Goal: Contribute content: Contribute content

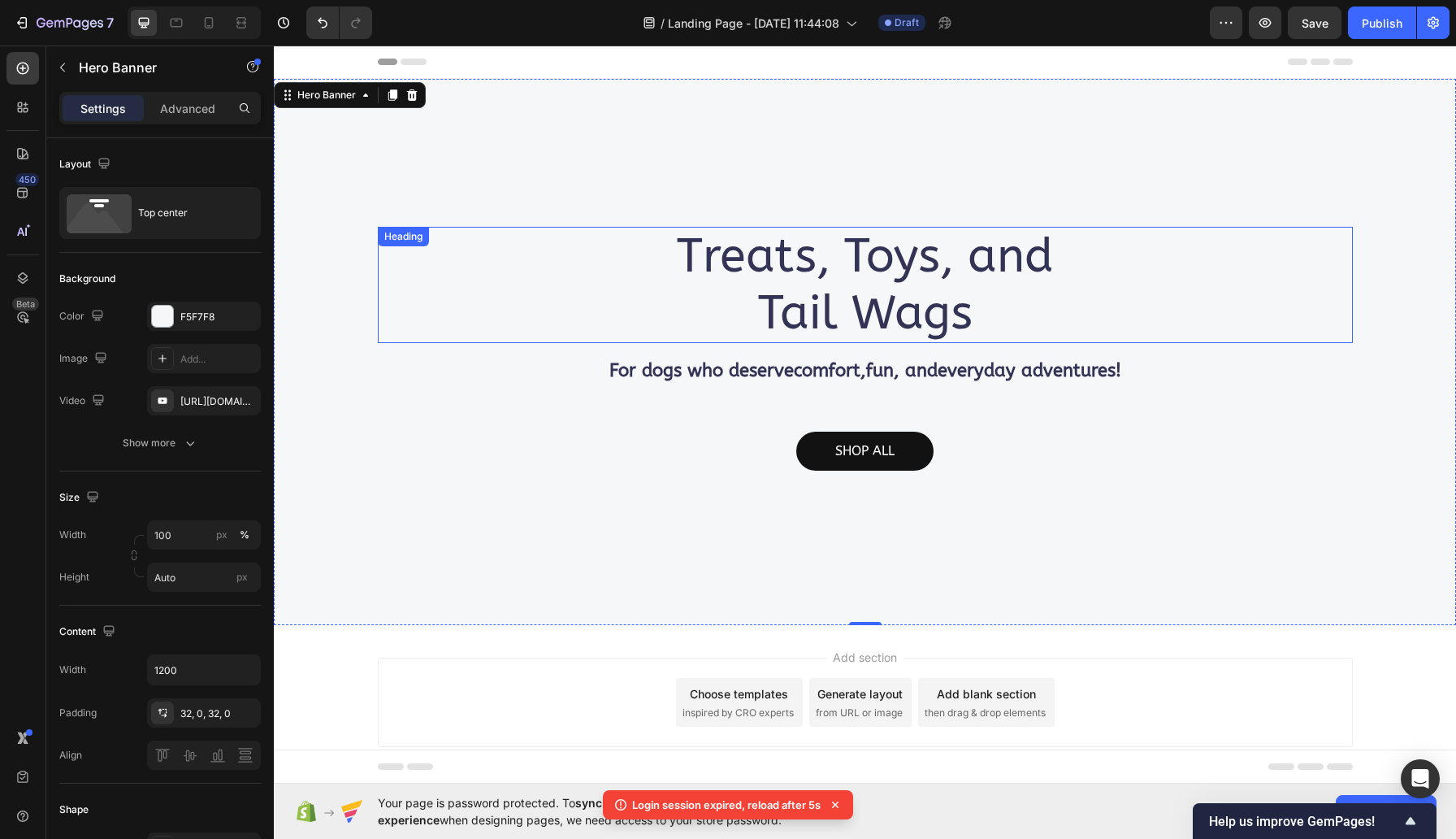
click at [768, 268] on p "Treats, Toys, and Tail Wags" at bounding box center [866, 285] width 972 height 113
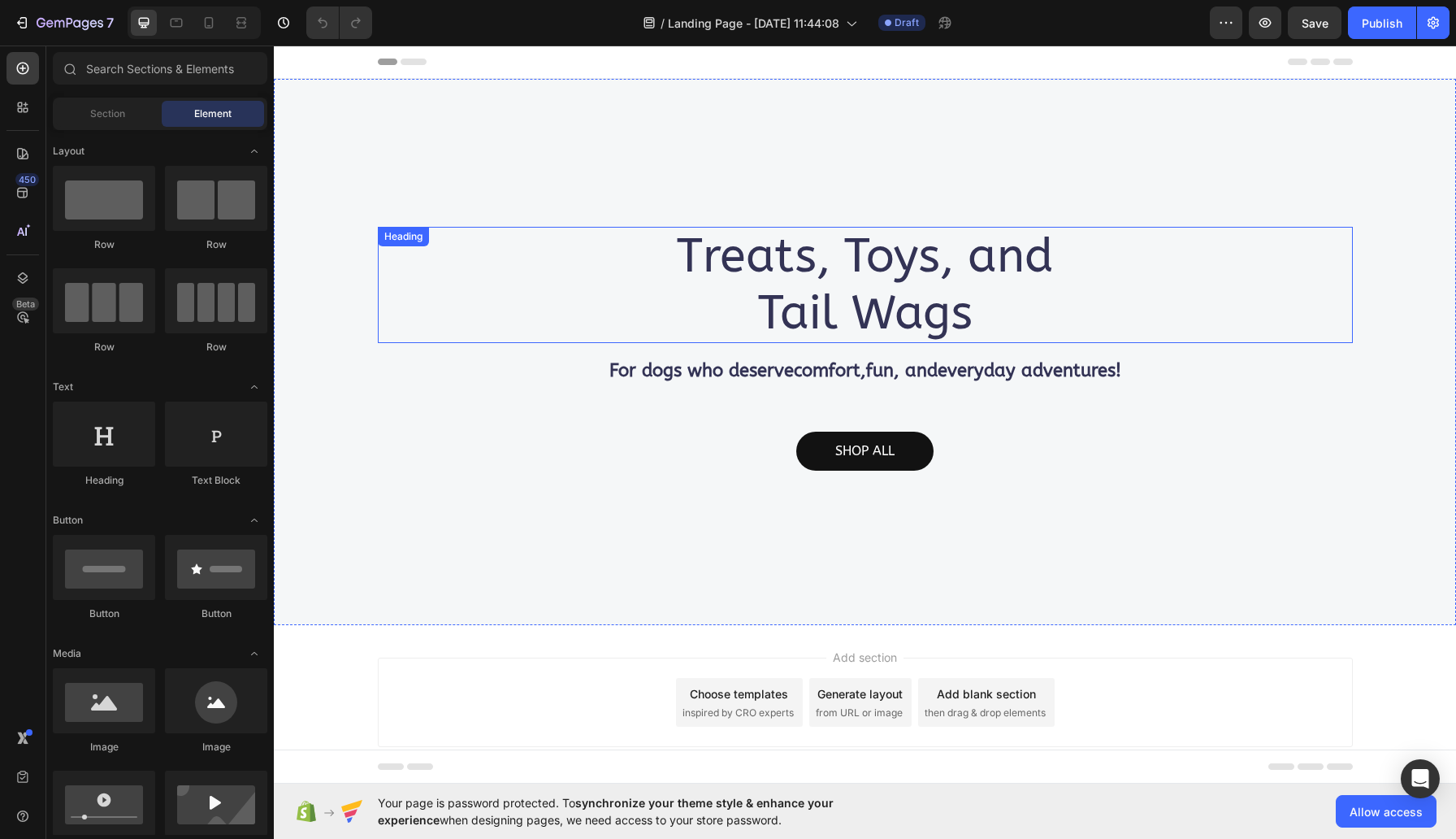
click at [830, 290] on h2 "Treats, Toys, and Tail Wags" at bounding box center [866, 285] width 975 height 116
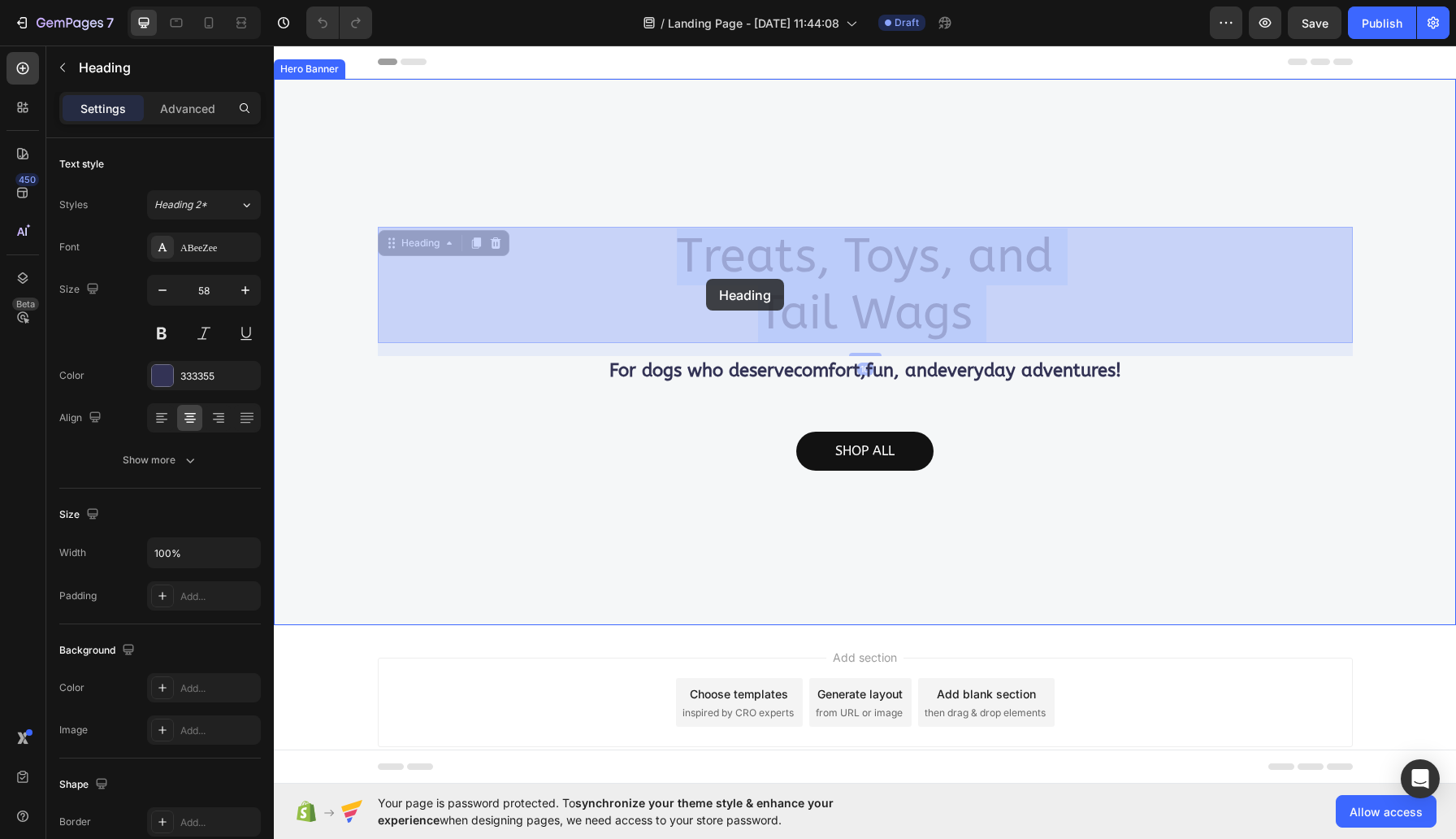
drag, startPoint x: 987, startPoint y: 314, endPoint x: 706, endPoint y: 279, distance: 283.2
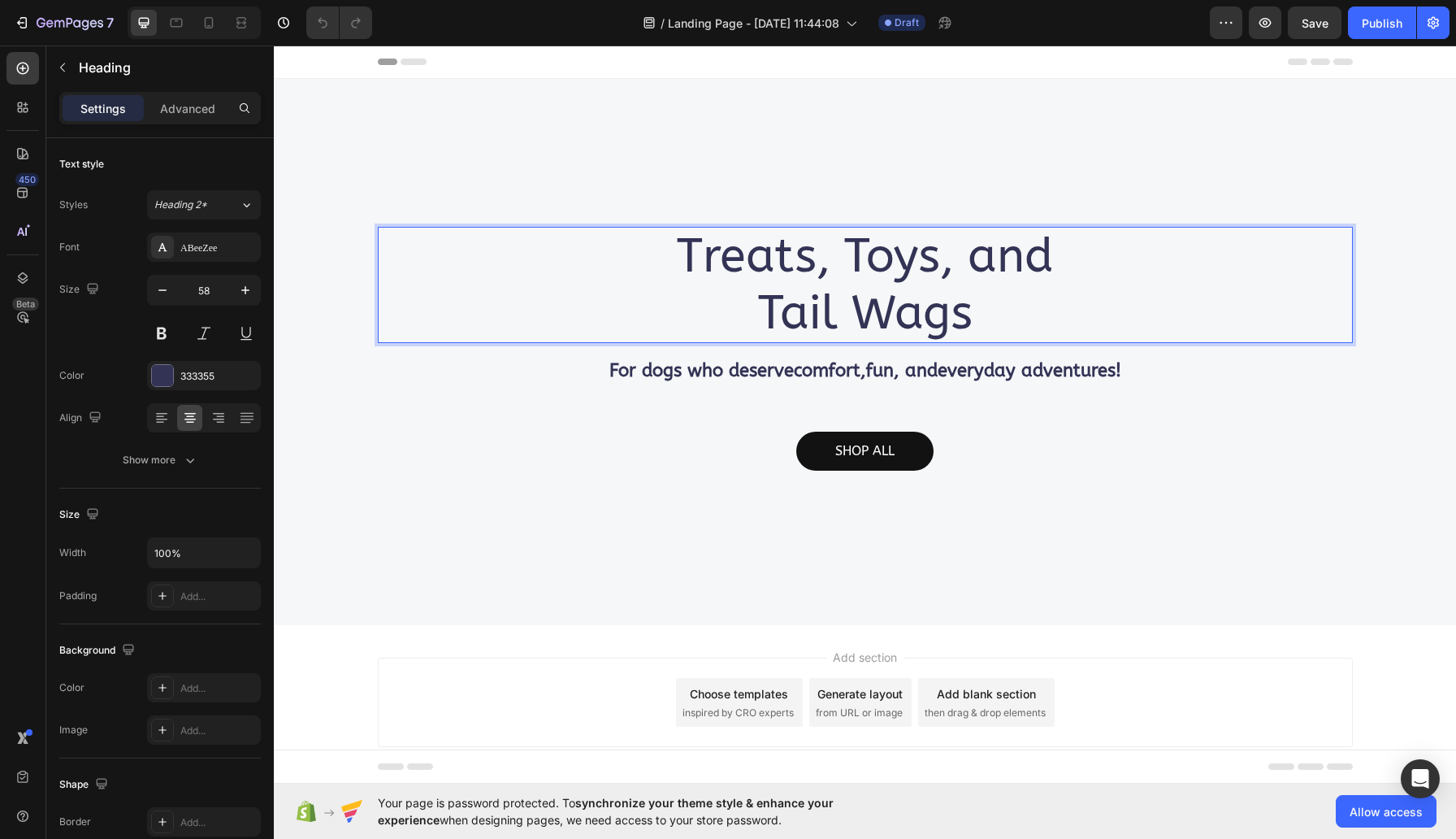
click at [982, 318] on p "Treats, Toys, and Tail Wags" at bounding box center [866, 285] width 972 height 113
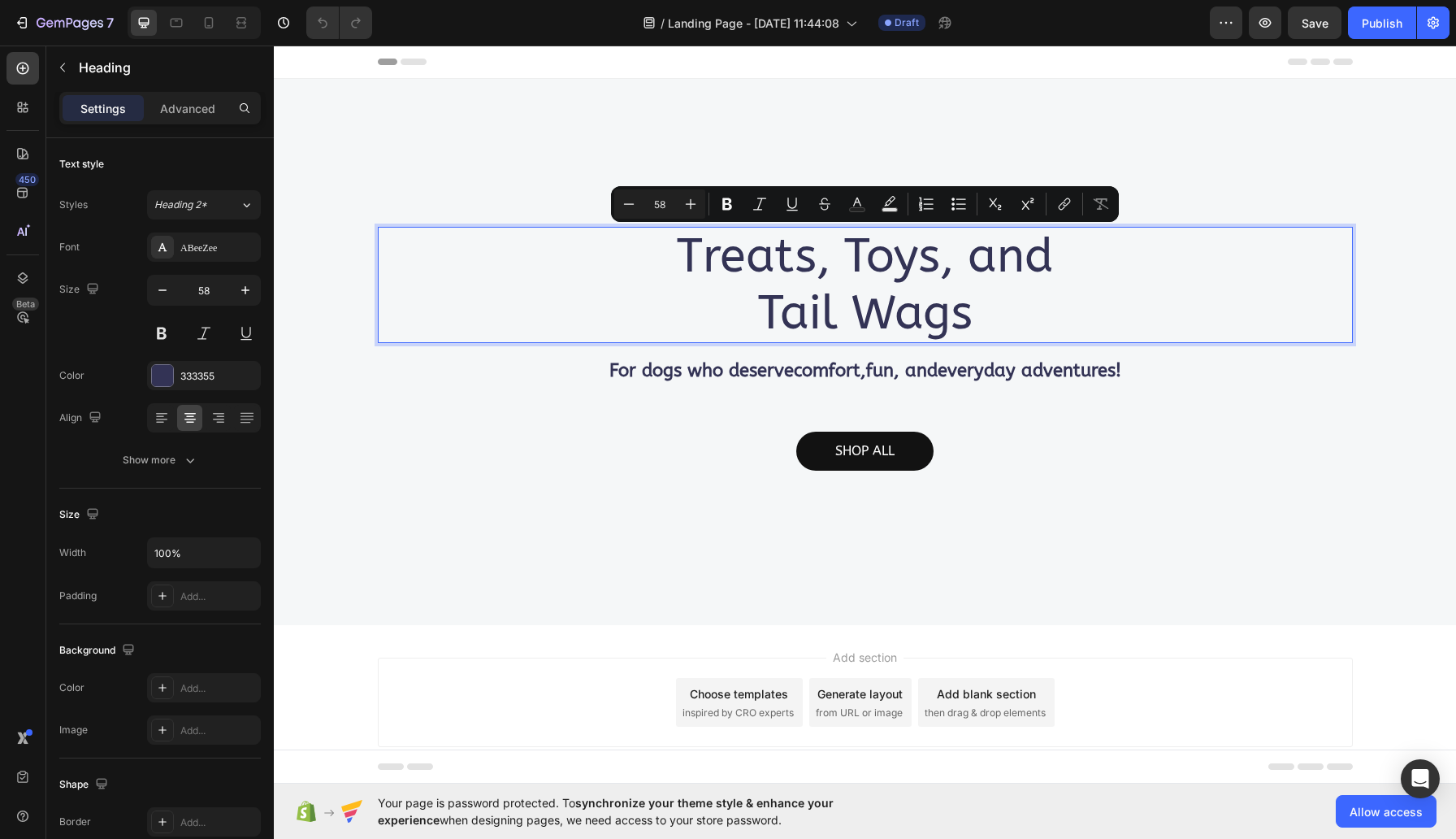
drag, startPoint x: 982, startPoint y: 318, endPoint x: 679, endPoint y: 249, distance: 310.8
click at [679, 249] on p "Treats, Toys, and Tail Wags" at bounding box center [866, 285] width 972 height 113
copy p "Treats, Toys, and Tail Wags"
click at [683, 373] on p "For dogs who deserve comfort , fun , and everyday adventures !" at bounding box center [866, 371] width 972 height 27
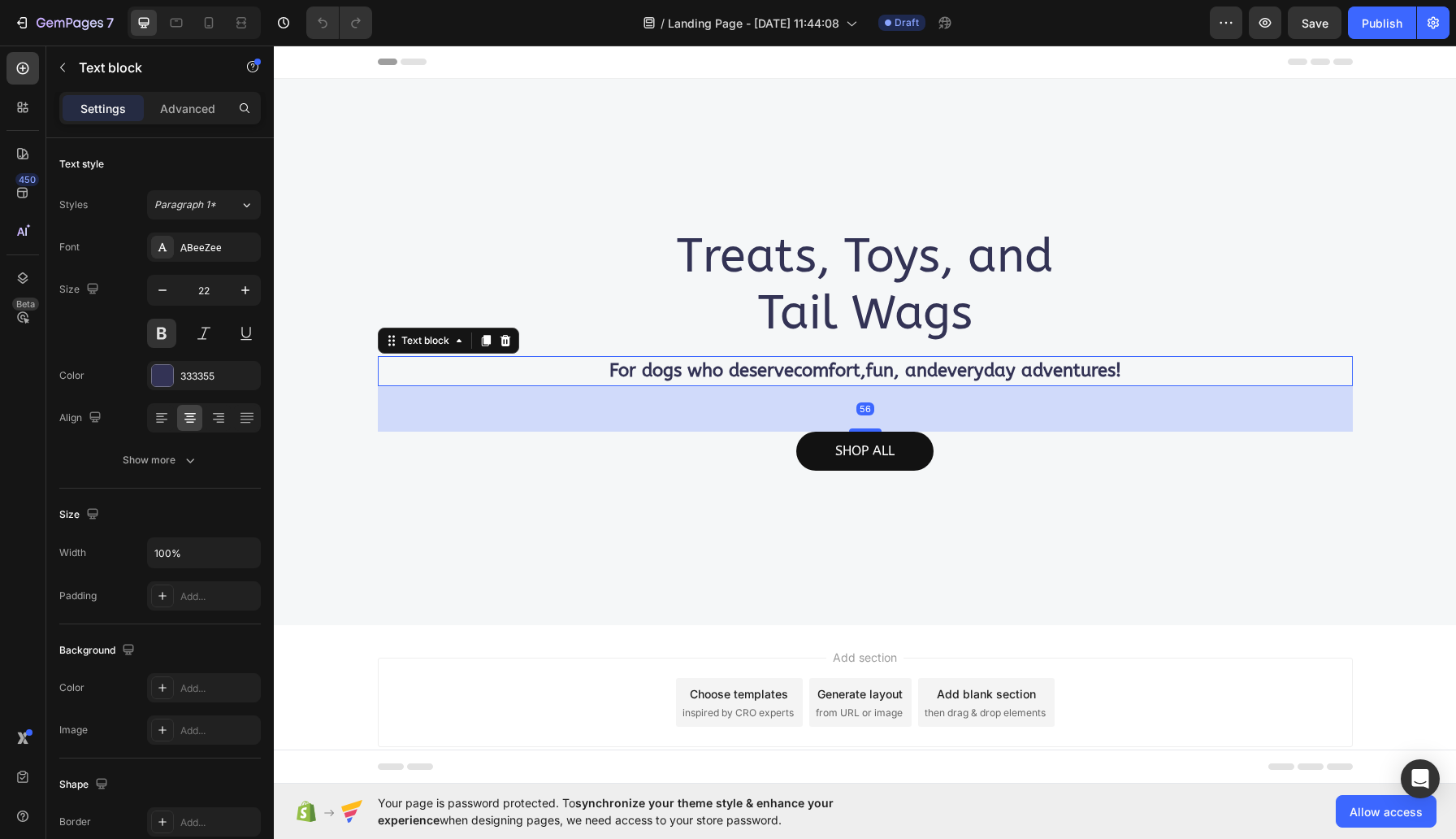
click at [1162, 373] on p "For dogs who deserve comfort , fun , and everyday adventures !" at bounding box center [866, 371] width 972 height 27
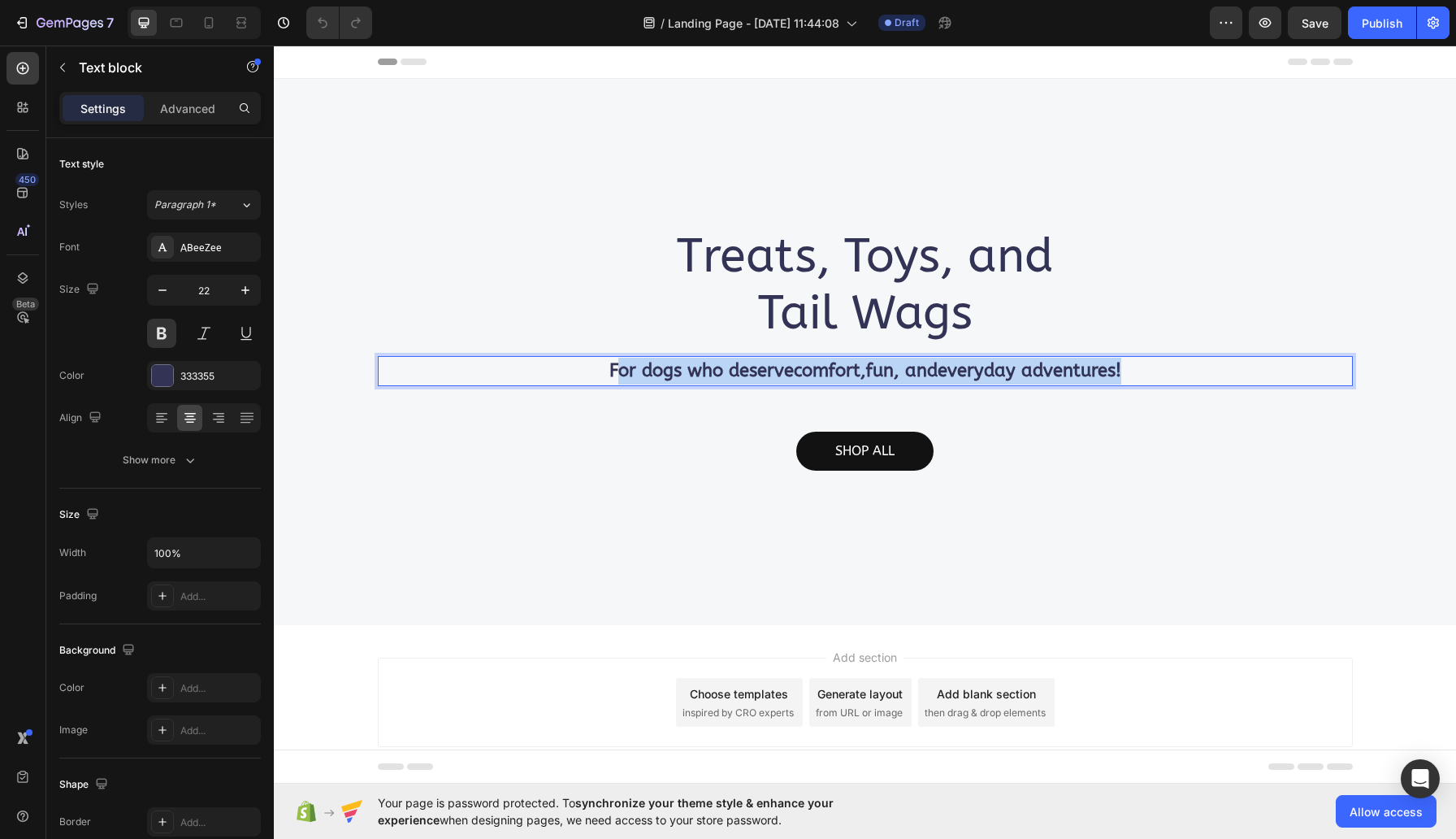
drag, startPoint x: 1139, startPoint y: 365, endPoint x: 609, endPoint y: 360, distance: 530.0
click at [609, 360] on p "For dogs who deserve comfort , fun , and everyday adventures !" at bounding box center [866, 371] width 972 height 27
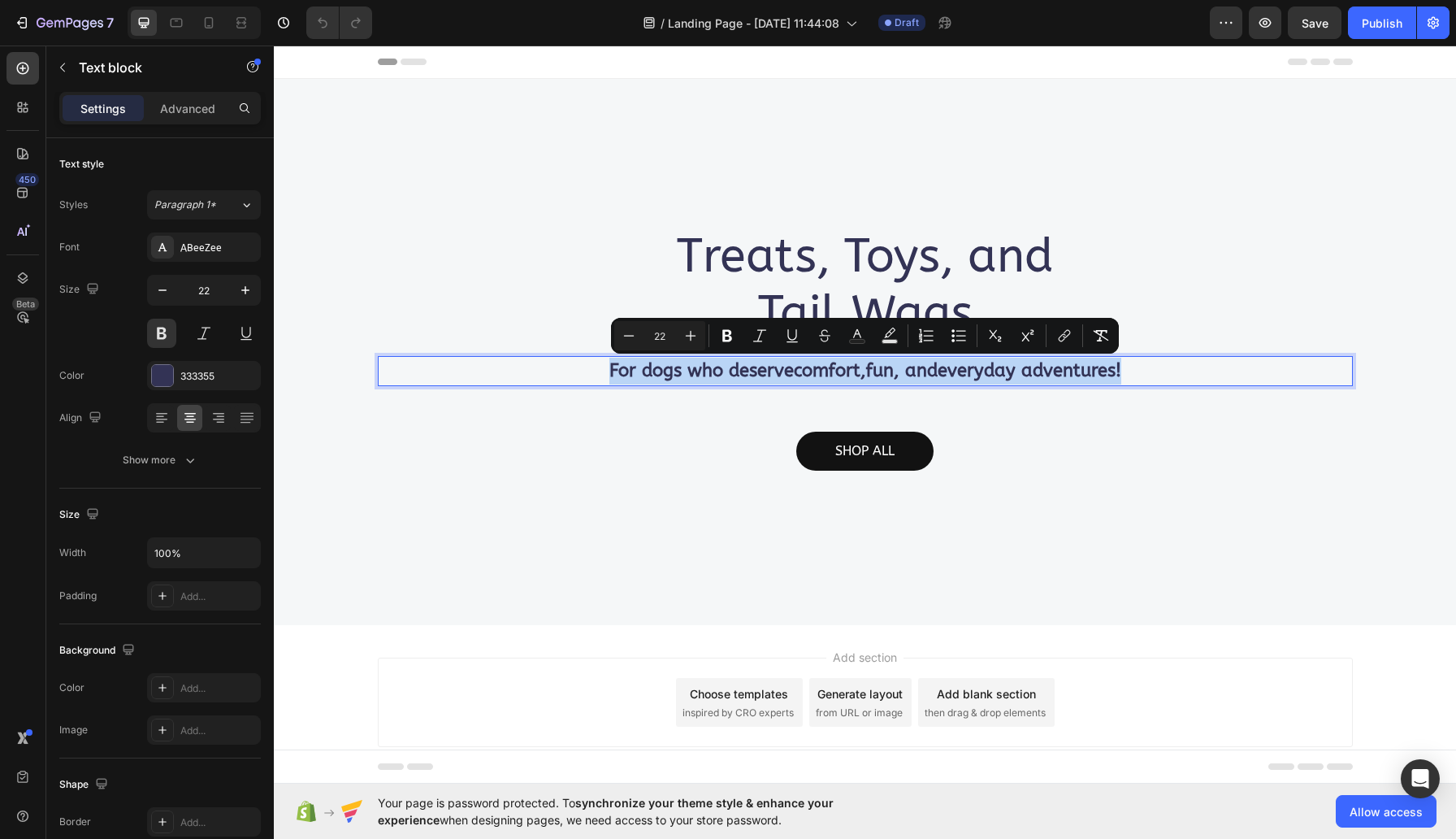
copy p "For dogs who deserve comfort , fun , and everyday adventures !"
click at [651, 276] on p "Treats, Toys, and Tail Wags" at bounding box center [866, 285] width 972 height 113
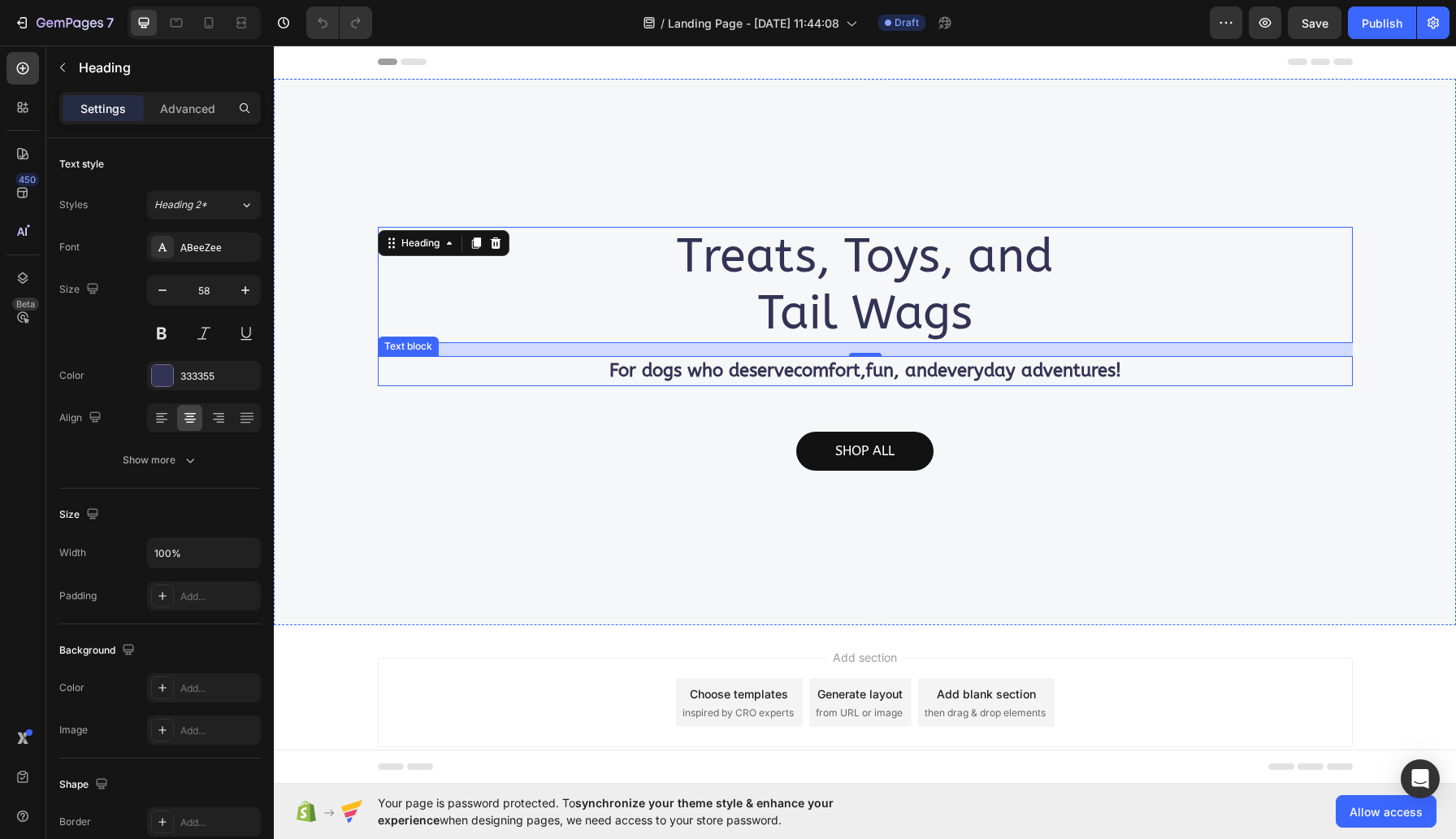
click at [565, 386] on div "For dogs who deserve comfort , fun , and everyday adventures !" at bounding box center [866, 371] width 975 height 30
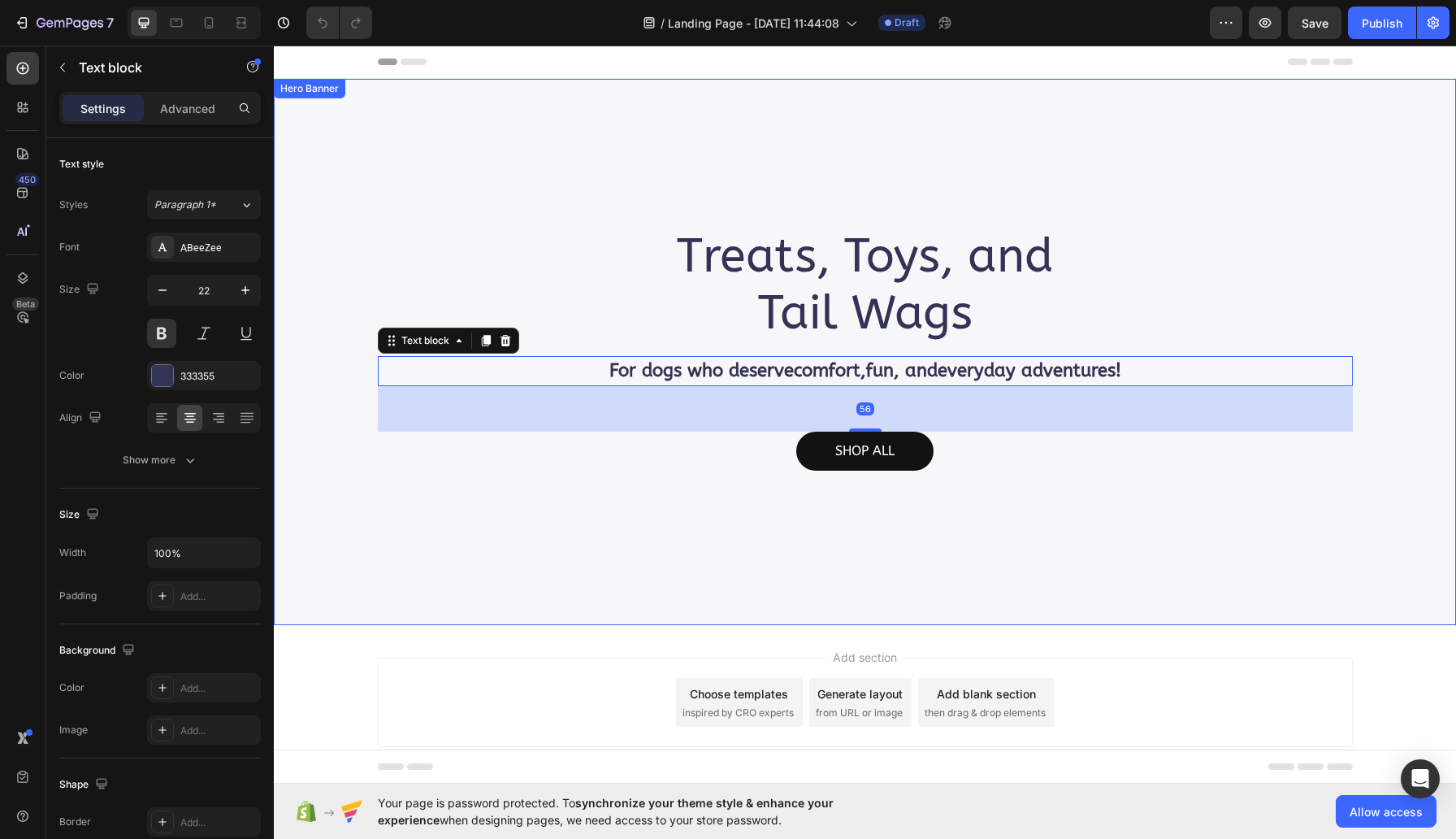
click at [480, 135] on div "Treats, Toys, and Tail Wags Heading For dogs who deserve comfort , fun , and ev…" at bounding box center [865, 352] width 1182 height 546
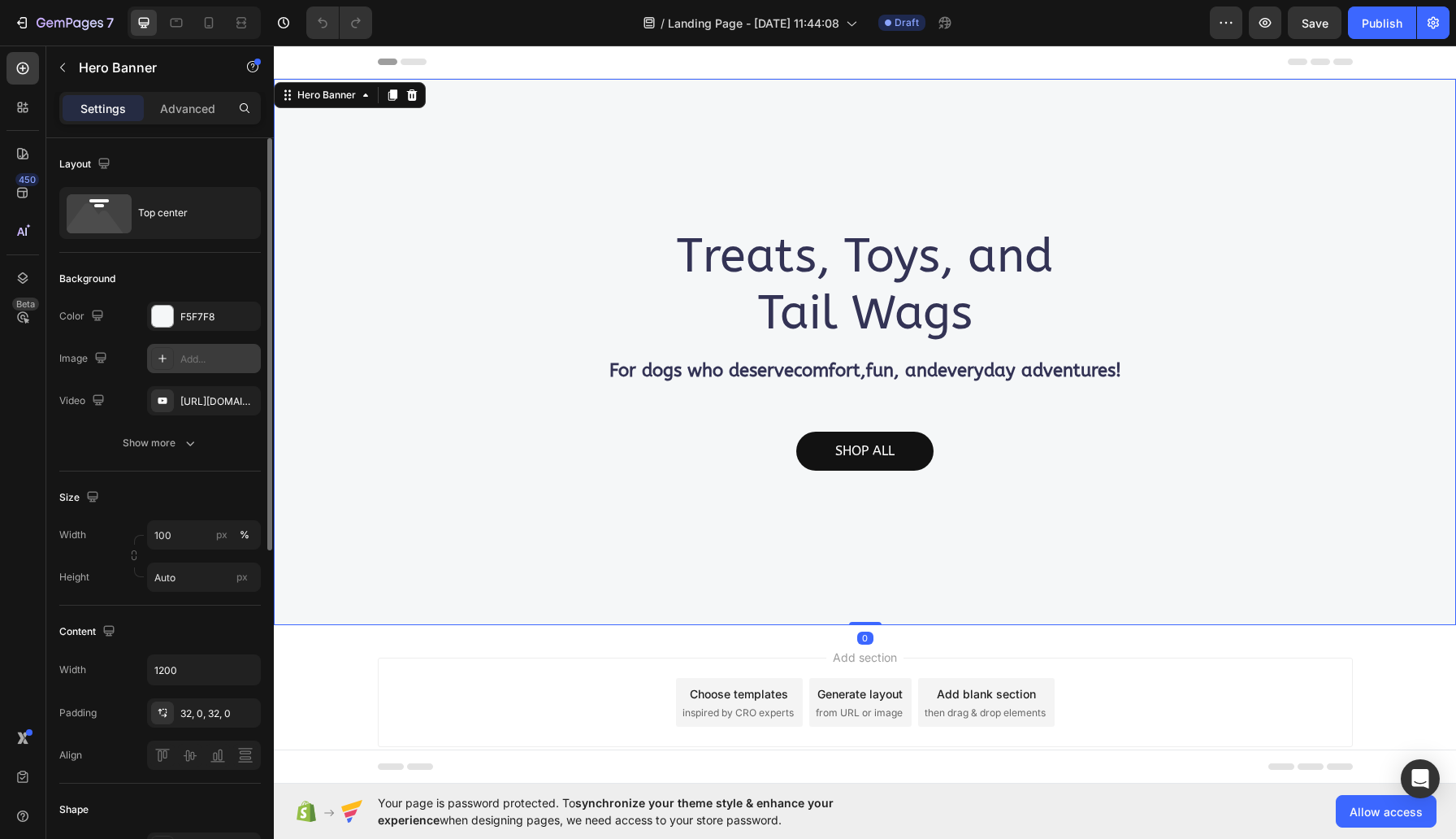
click at [166, 358] on icon at bounding box center [163, 359] width 13 height 13
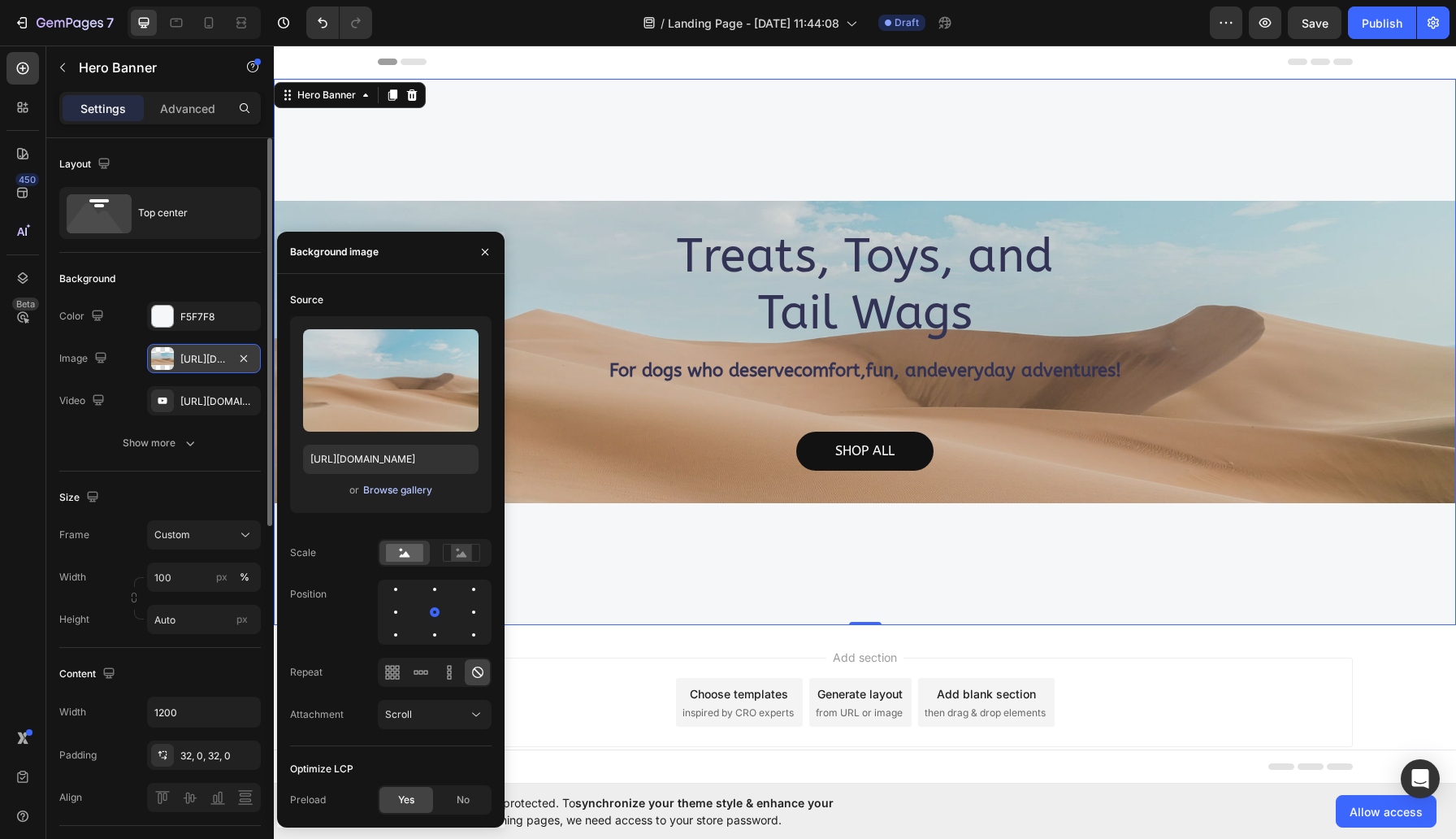
click at [426, 494] on div "Browse gallery" at bounding box center [398, 490] width 69 height 15
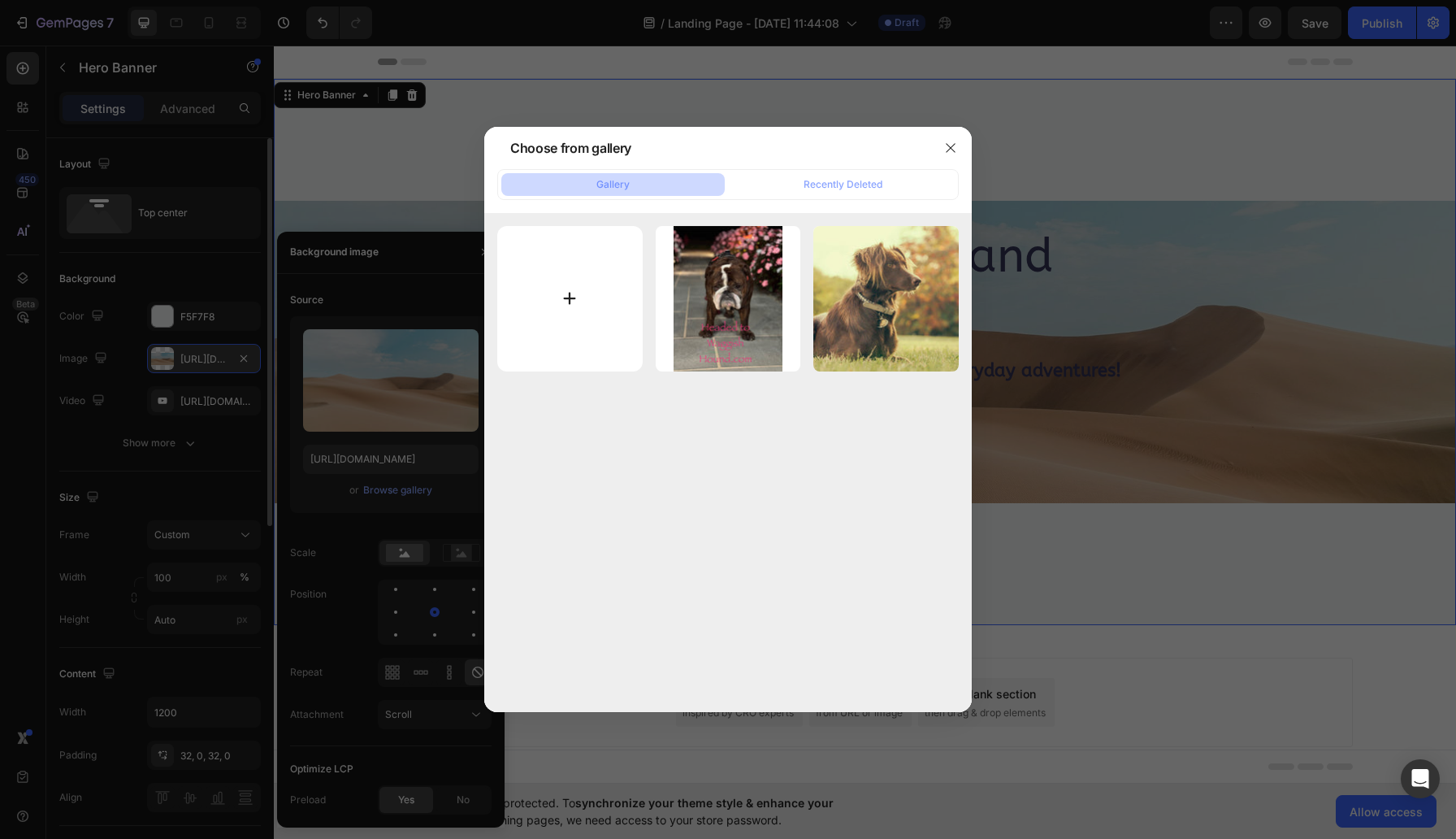
click at [569, 295] on input "file" at bounding box center [570, 299] width 146 height 146
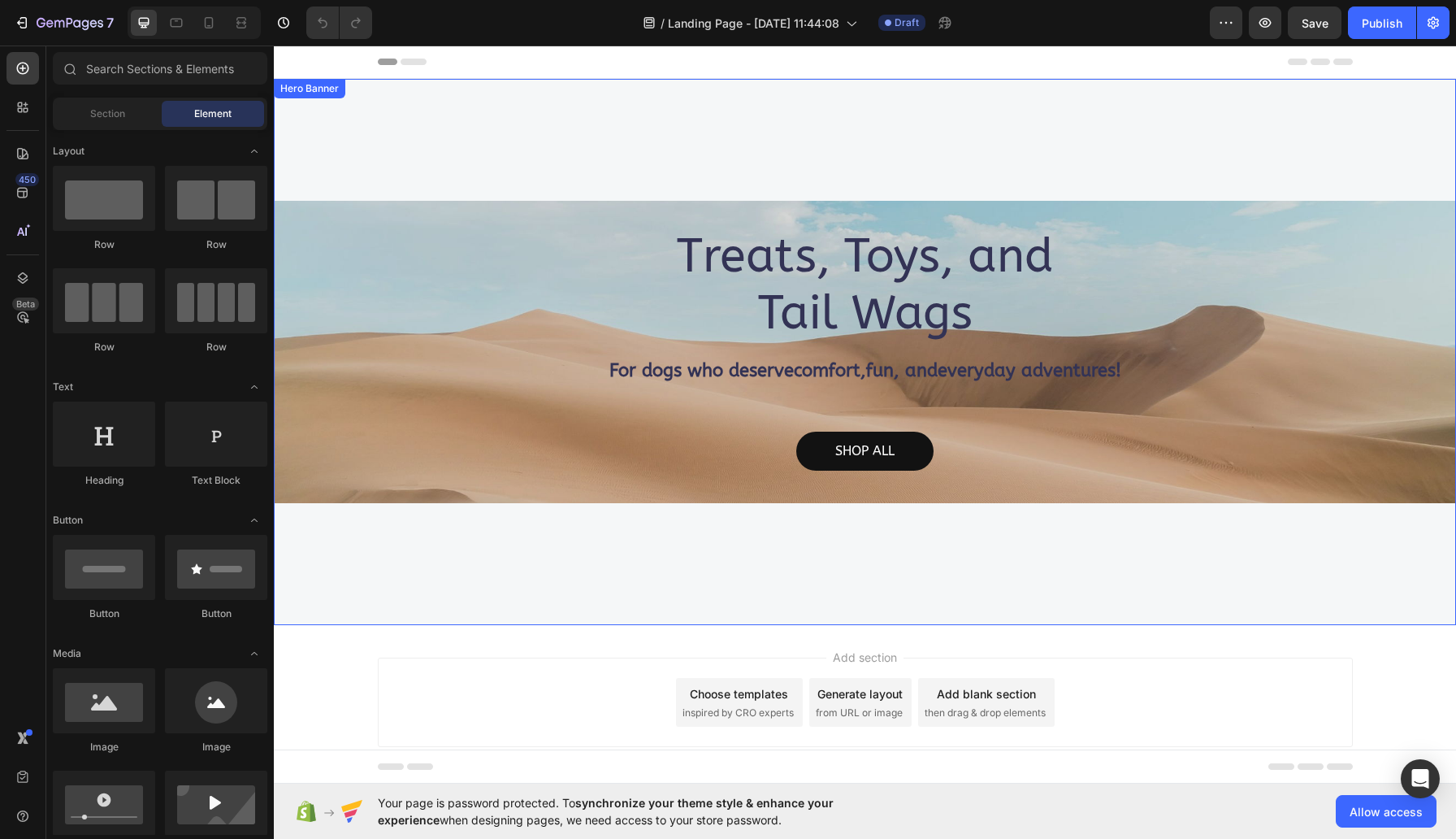
click at [440, 188] on div "Treats, Toys, and Tail Wags Heading For dogs who deserve comfort , fun , and ev…" at bounding box center [865, 352] width 1182 height 546
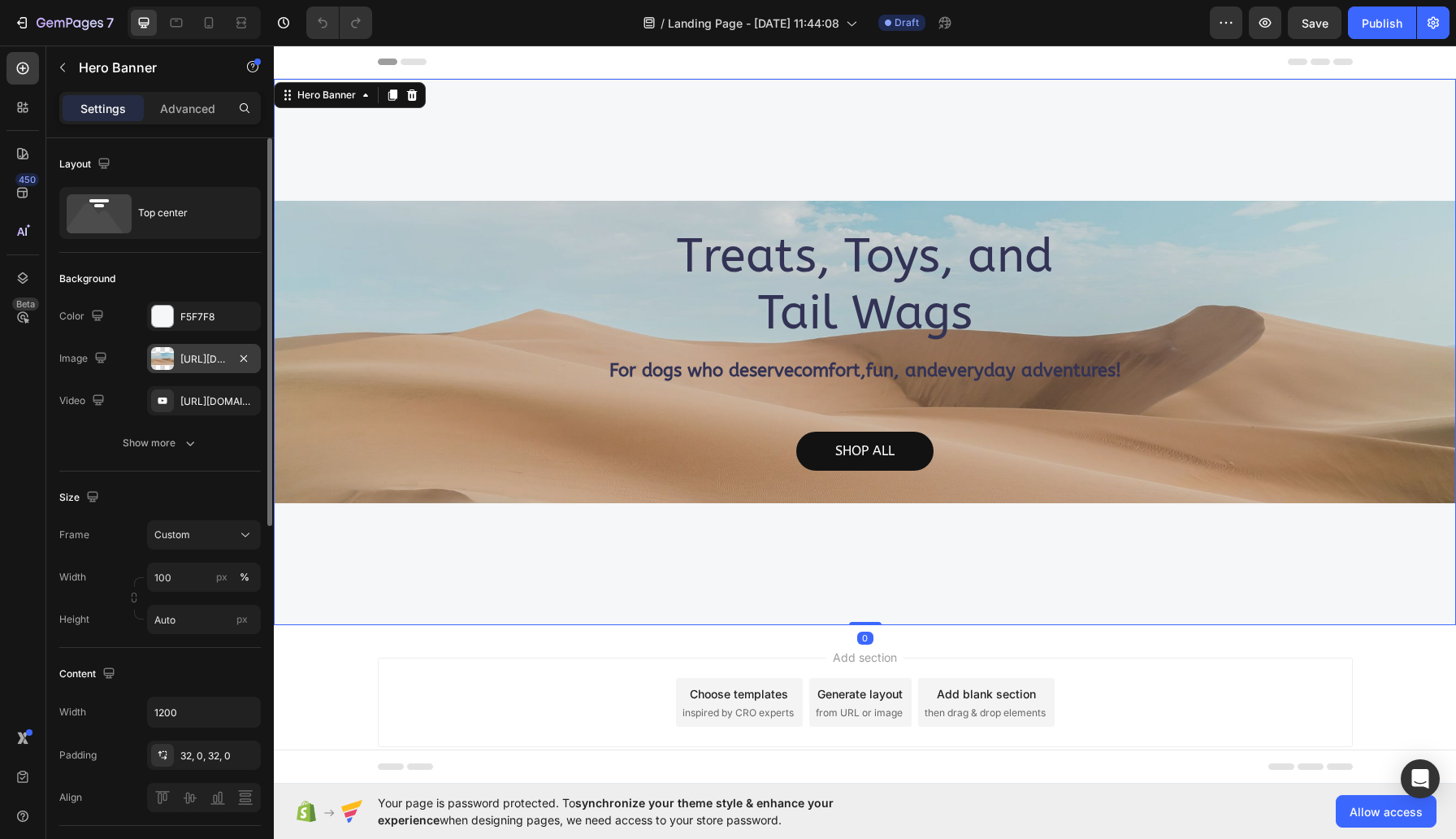
click at [180, 356] on div "[URL][DOMAIN_NAME]" at bounding box center [203, 359] width 47 height 15
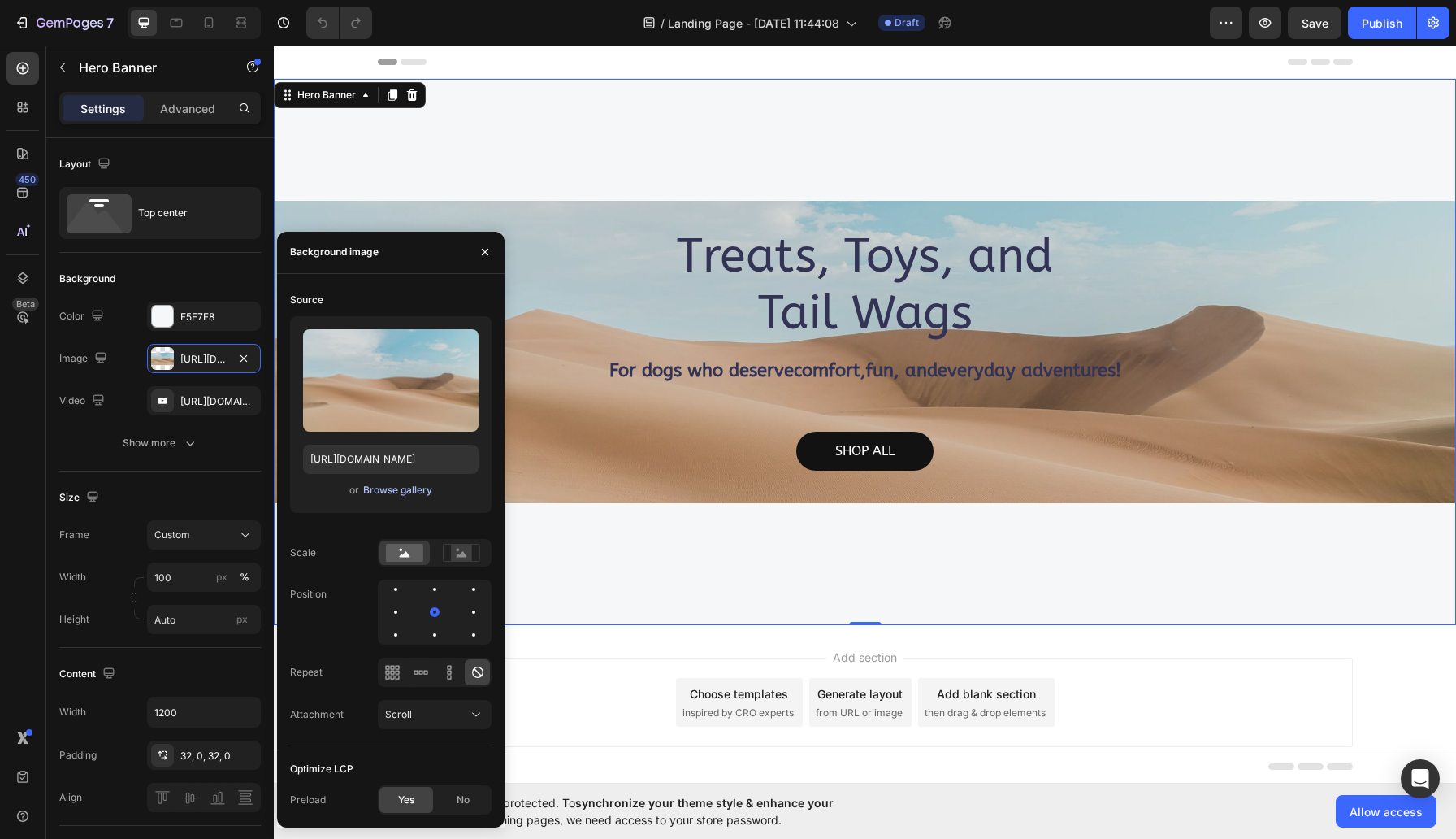
click at [377, 491] on div "Browse gallery" at bounding box center [398, 490] width 69 height 15
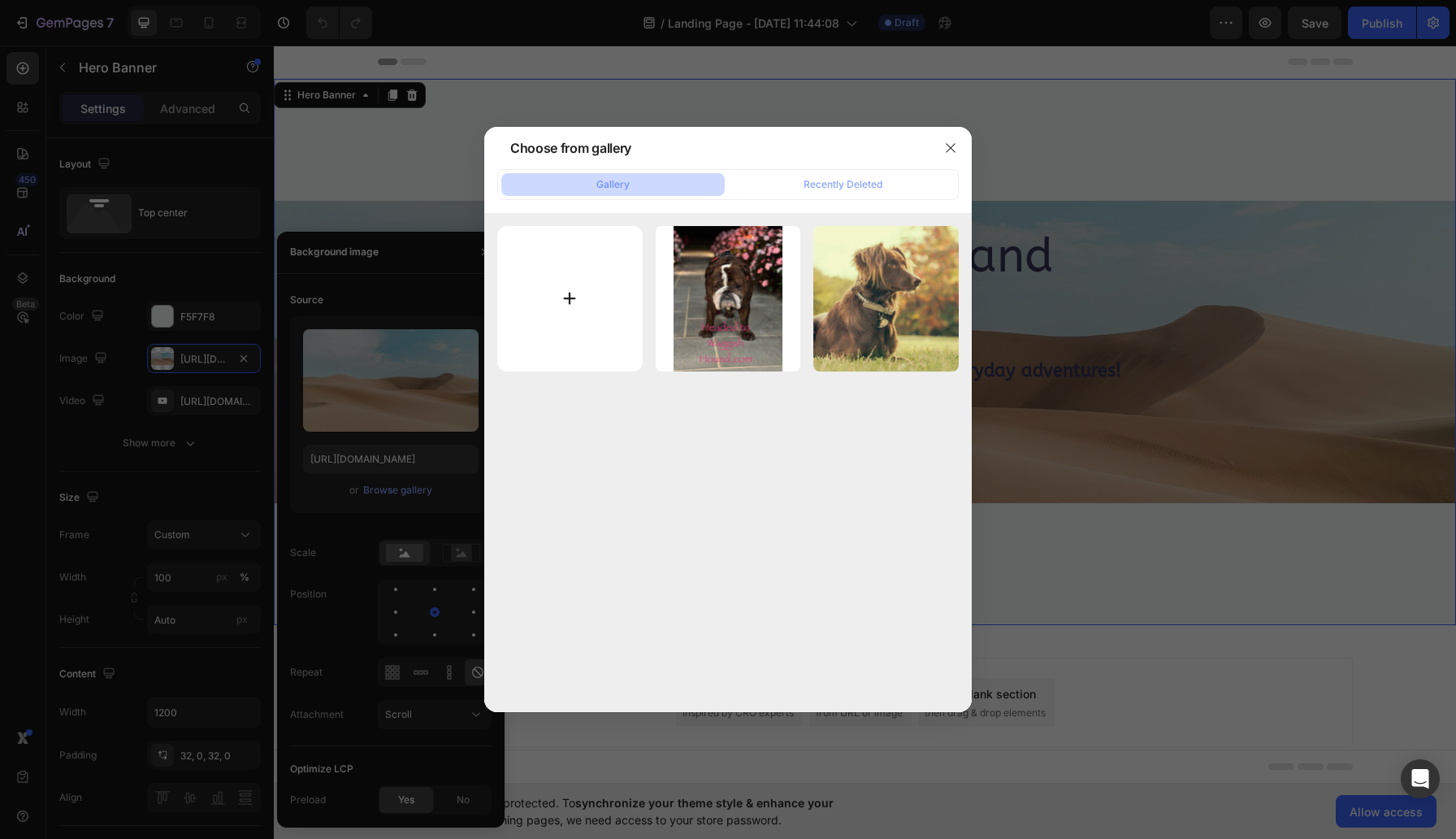
click at [571, 294] on input "file" at bounding box center [570, 299] width 146 height 146
click at [952, 143] on icon "button" at bounding box center [951, 148] width 13 height 13
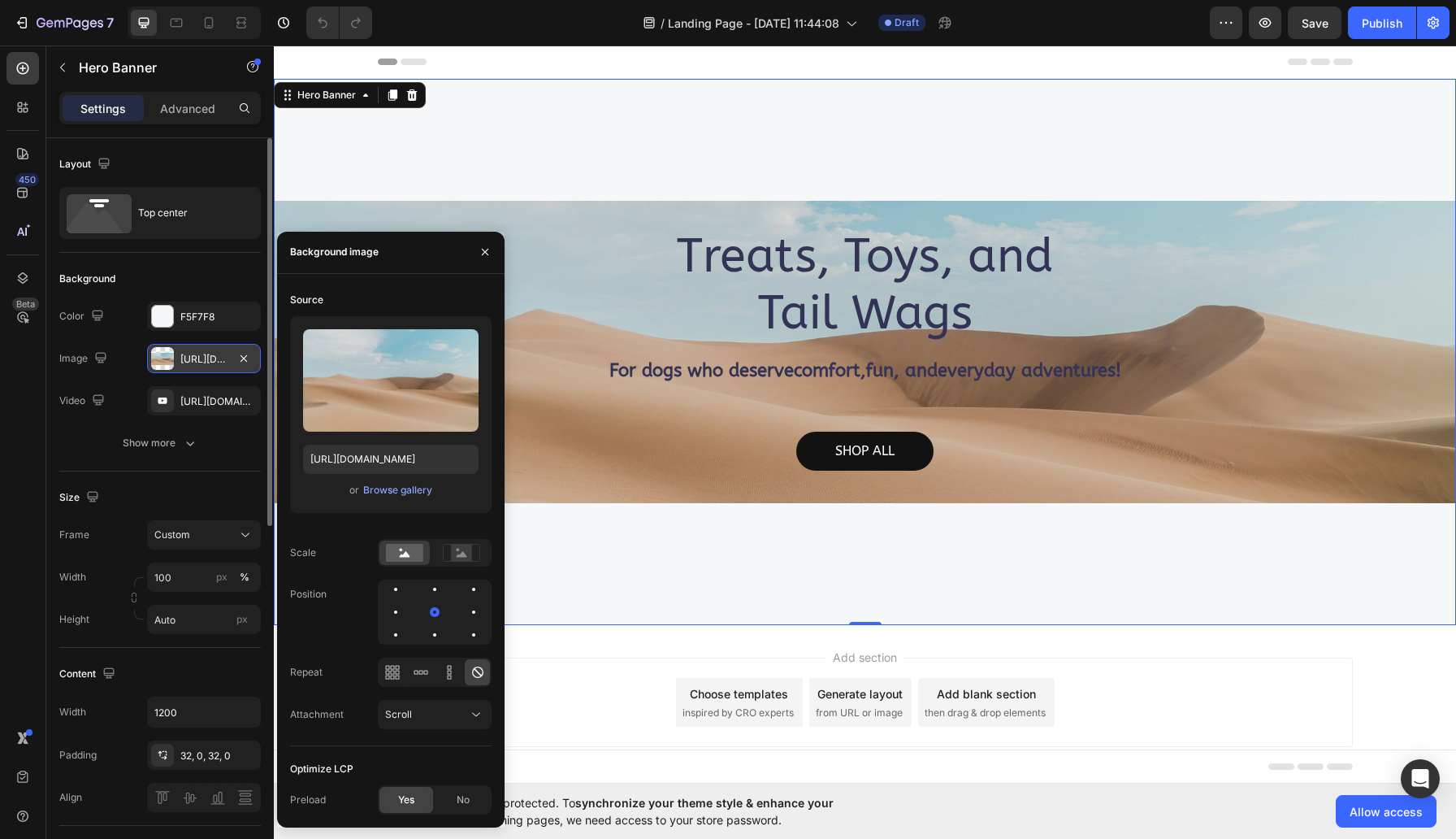
click at [212, 357] on div "[URL][DOMAIN_NAME]" at bounding box center [203, 359] width 47 height 15
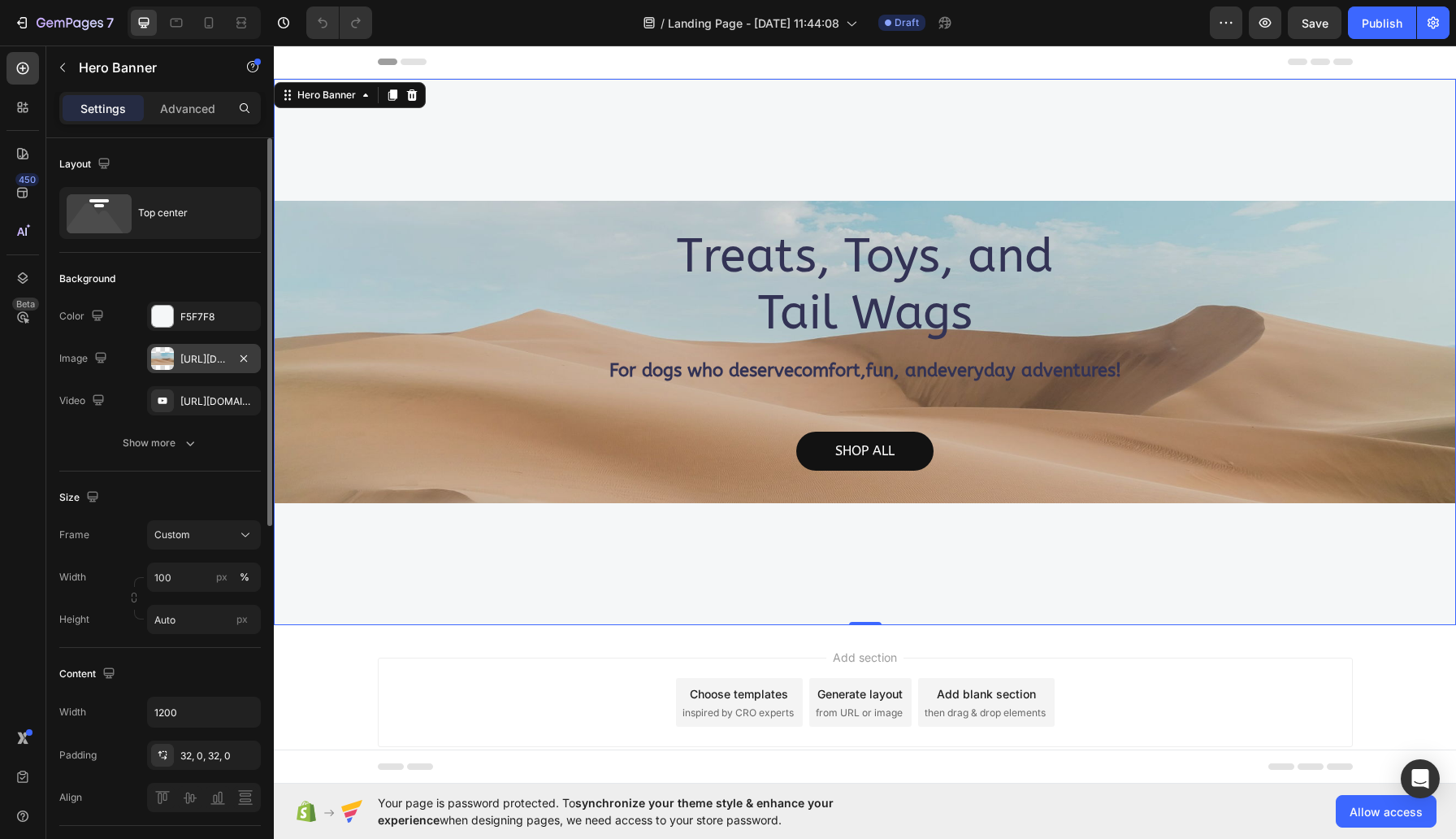
click at [169, 354] on div at bounding box center [163, 359] width 23 height 23
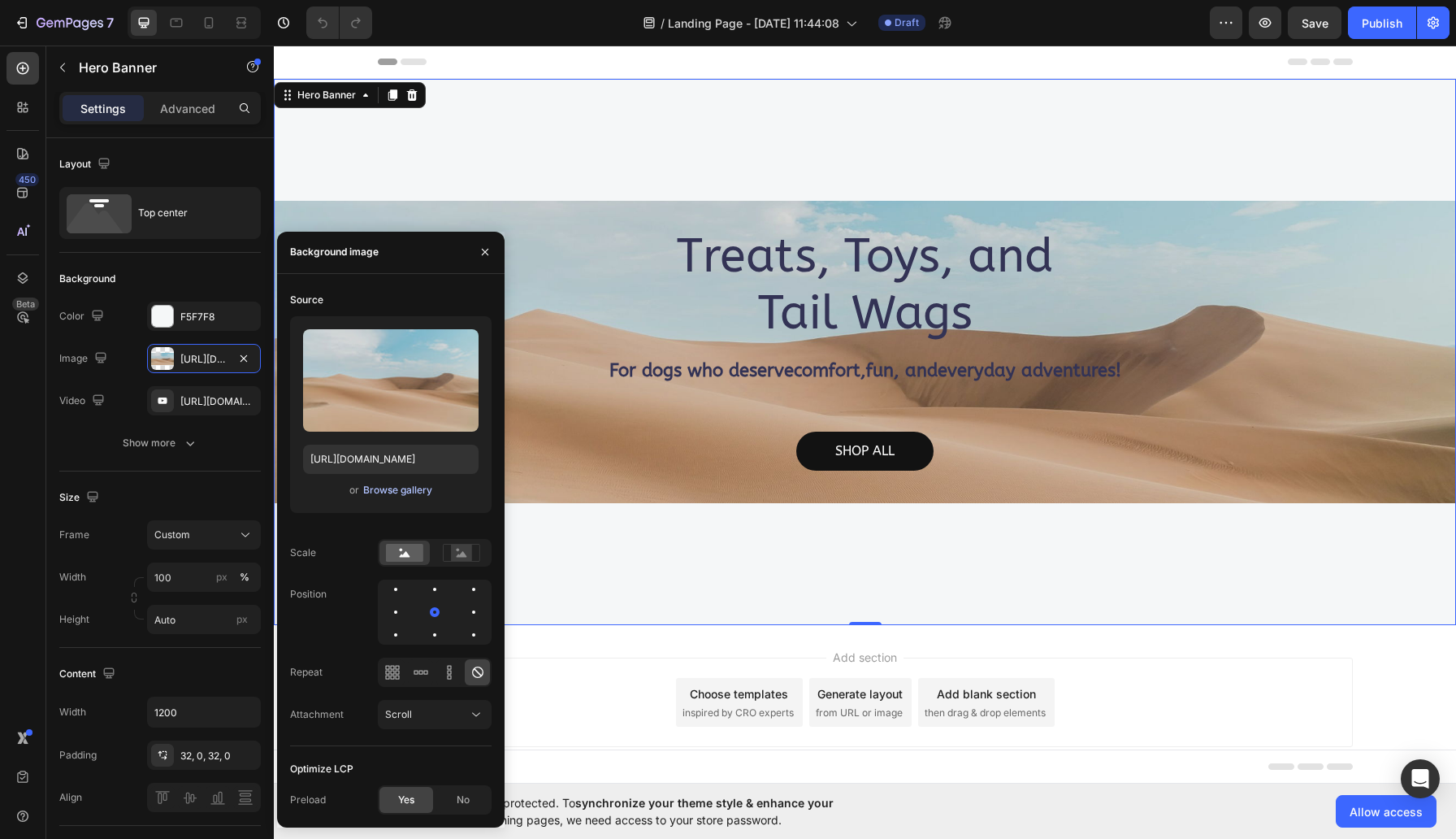
click at [380, 495] on div "Browse gallery" at bounding box center [398, 490] width 69 height 15
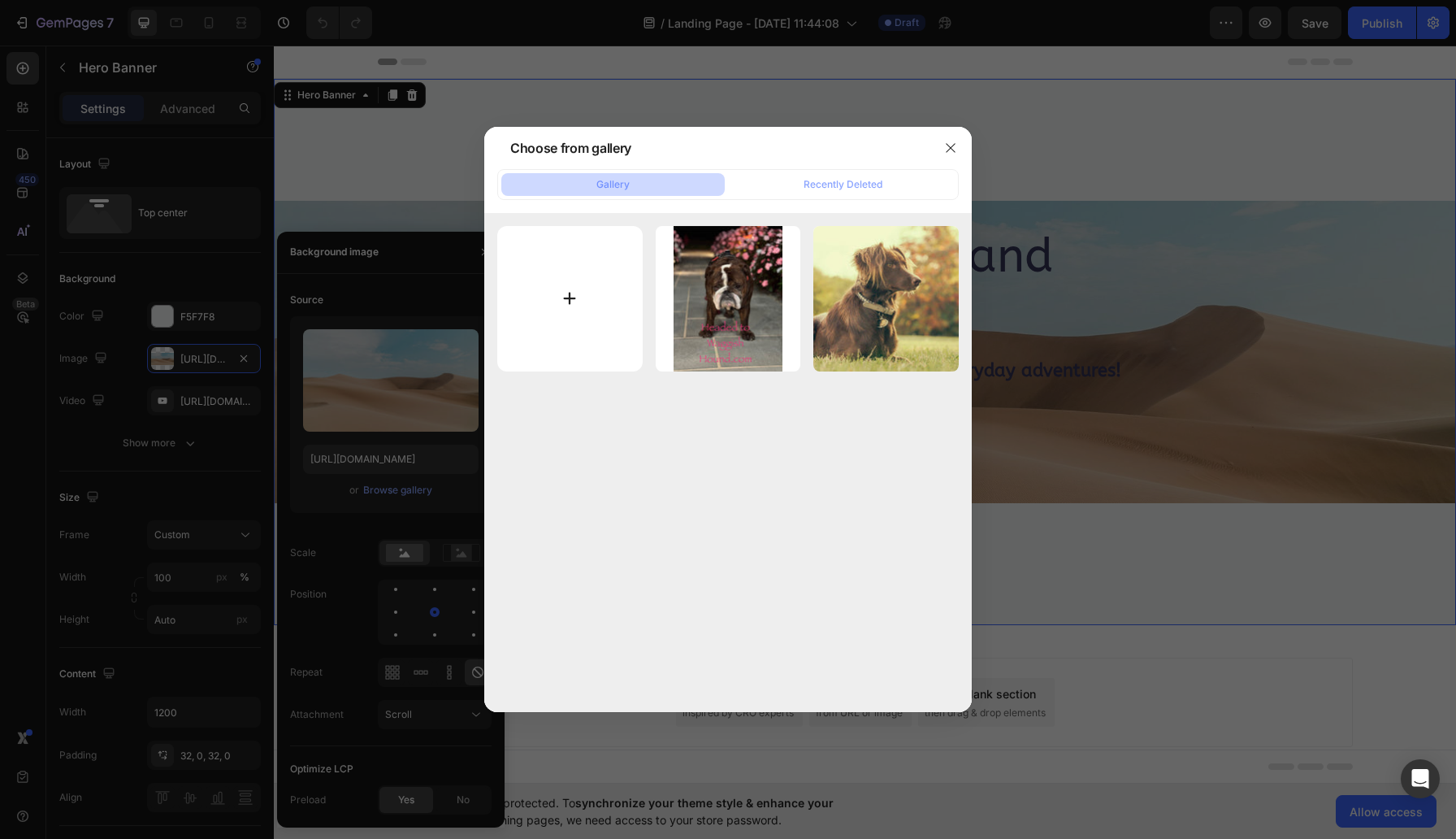
click at [566, 295] on input "file" at bounding box center [570, 299] width 146 height 146
type input "C:\fakepath\Your paragraph text (2).svg"
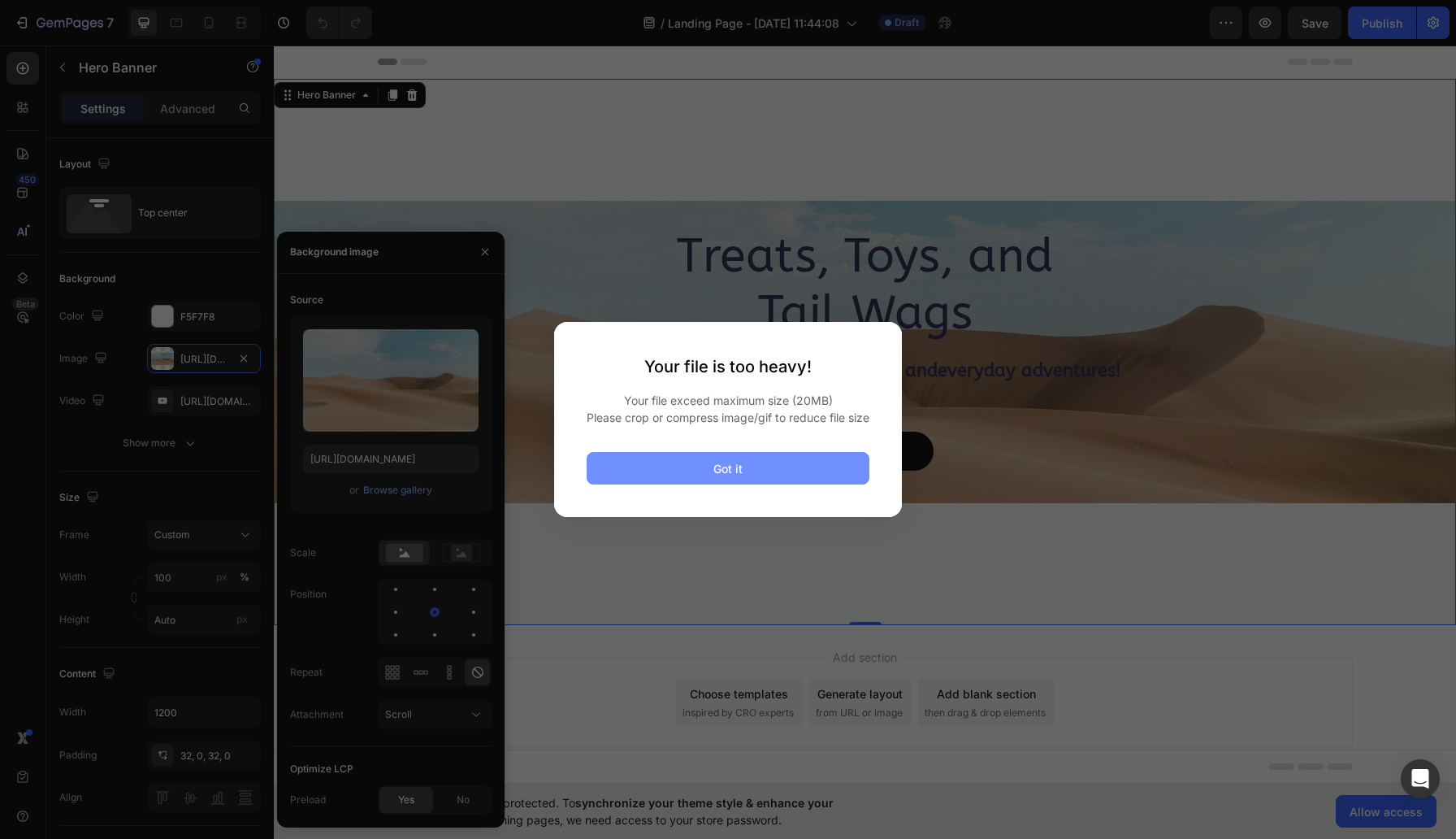
click at [740, 477] on div "Got it" at bounding box center [728, 468] width 30 height 17
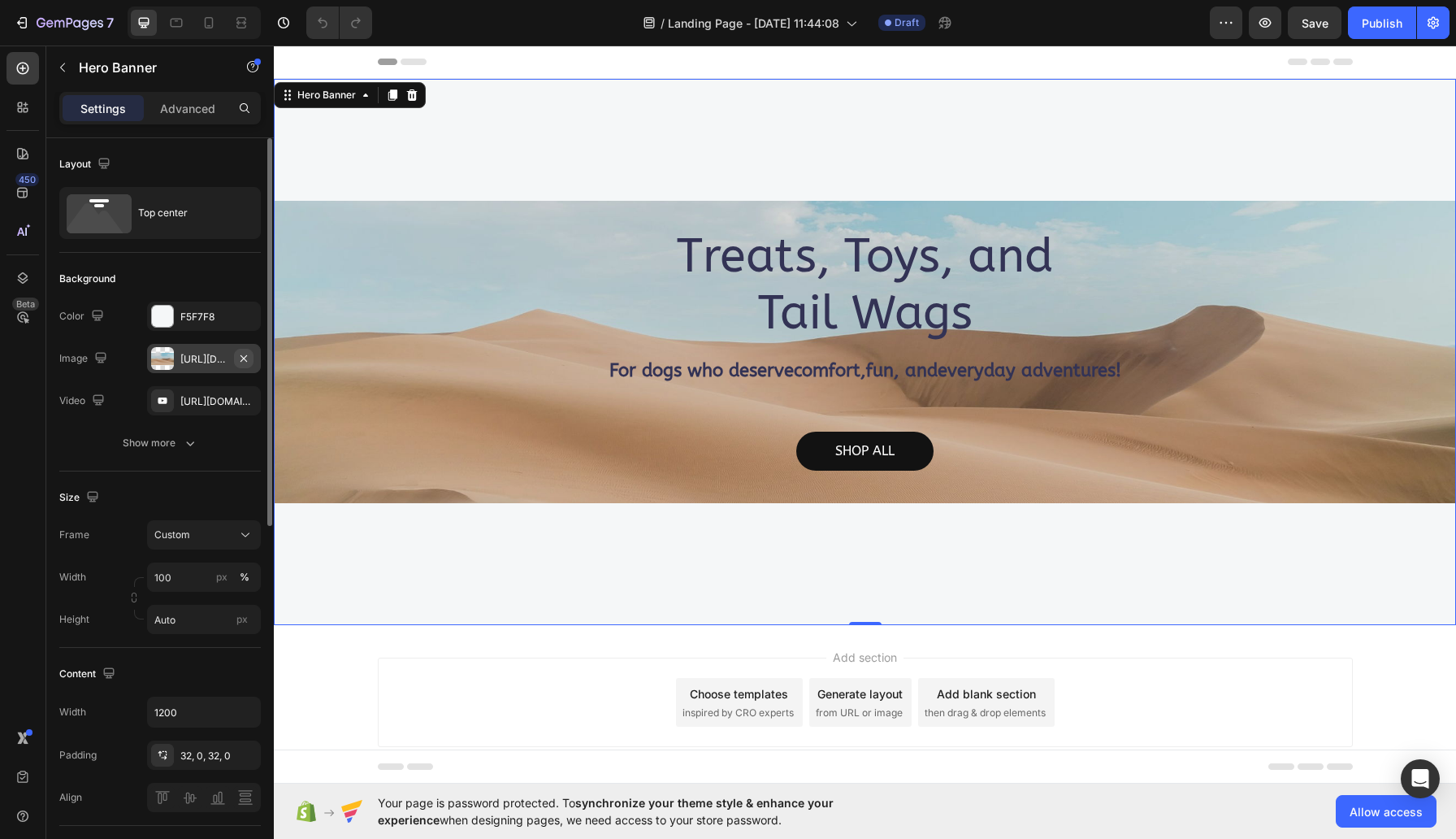
click at [246, 353] on icon "button" at bounding box center [244, 359] width 13 height 13
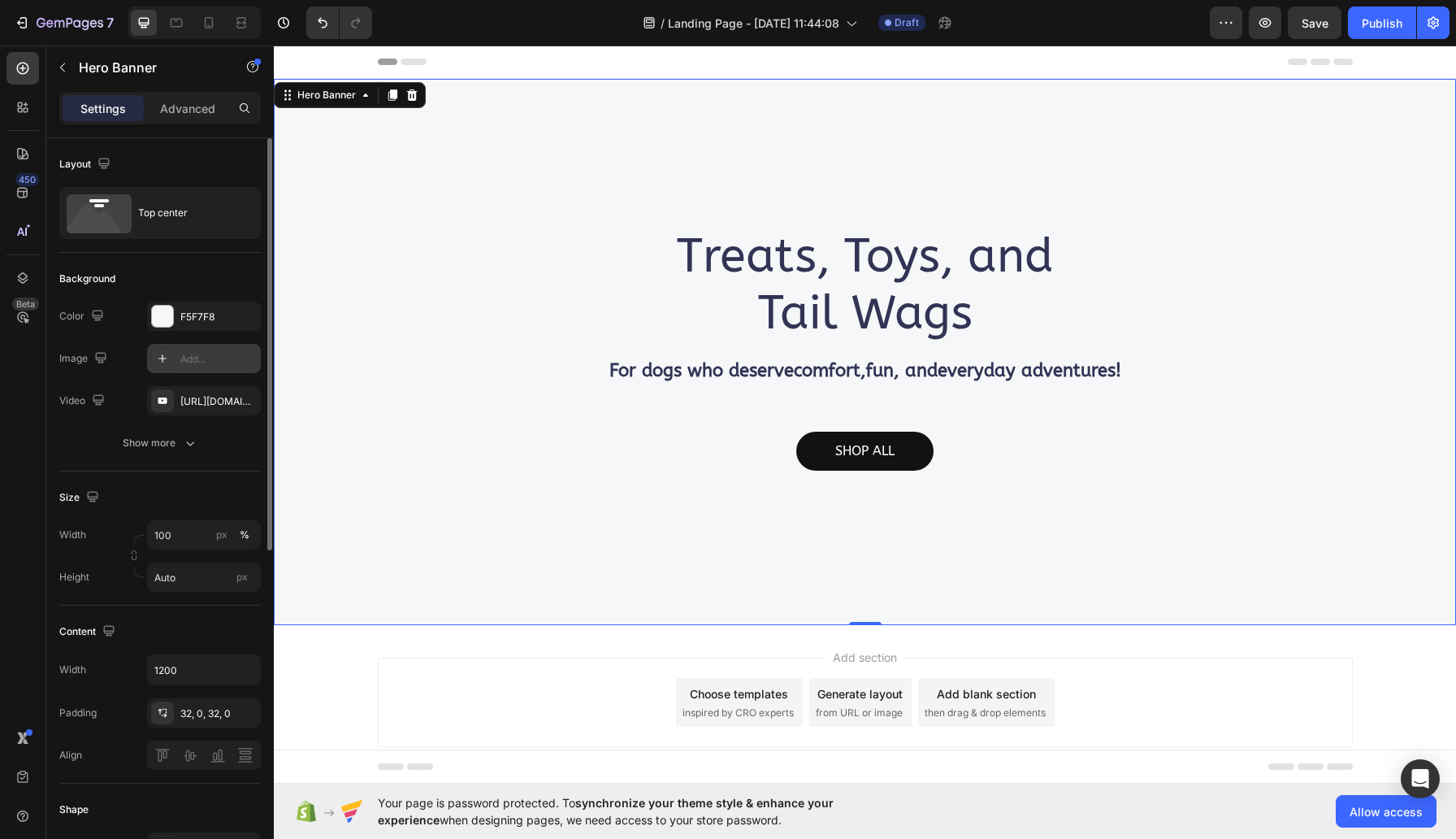
click at [164, 357] on icon at bounding box center [163, 359] width 13 height 13
type input "[URL][DOMAIN_NAME]"
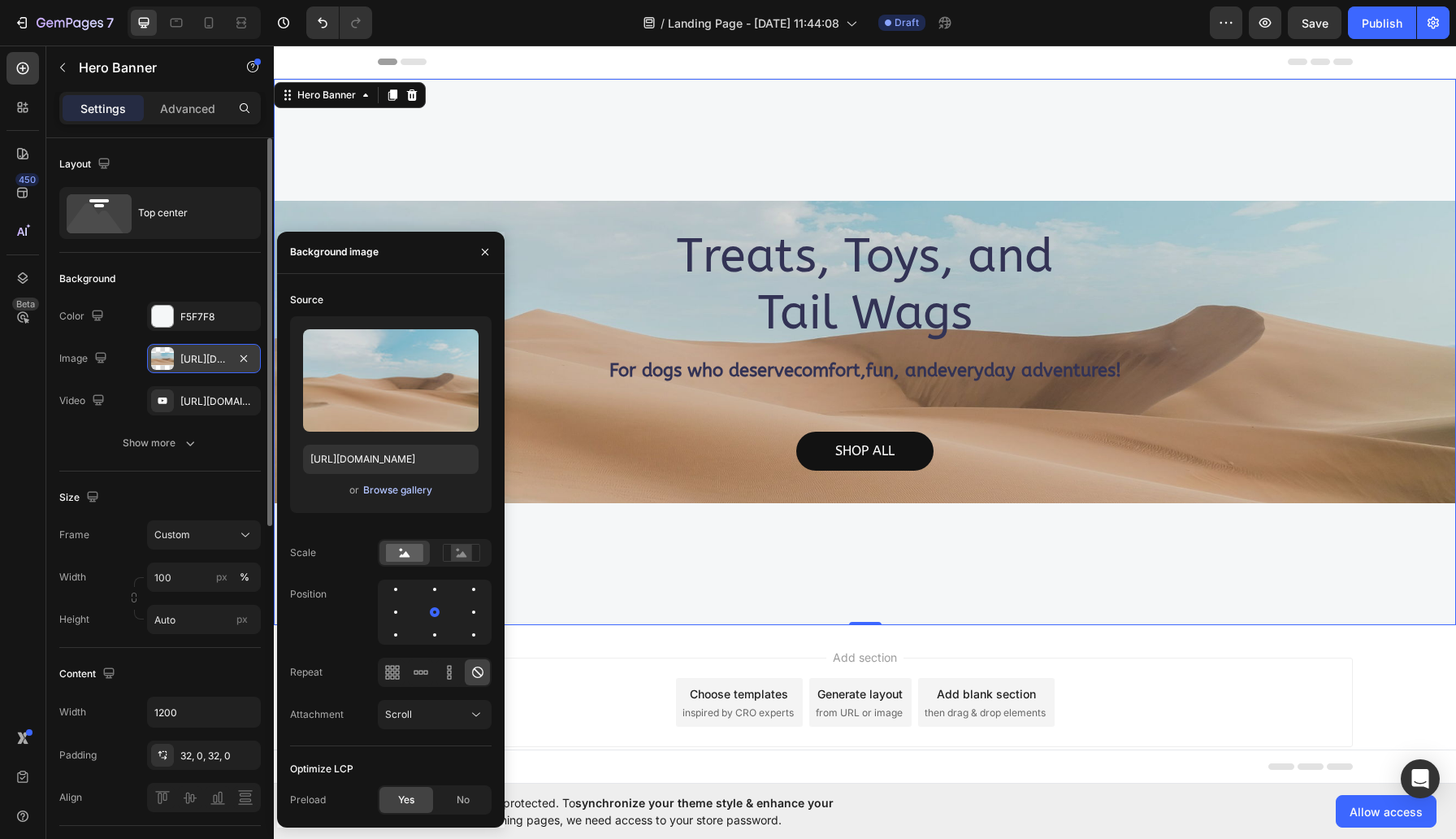
click at [386, 489] on div "Browse gallery" at bounding box center [398, 490] width 69 height 15
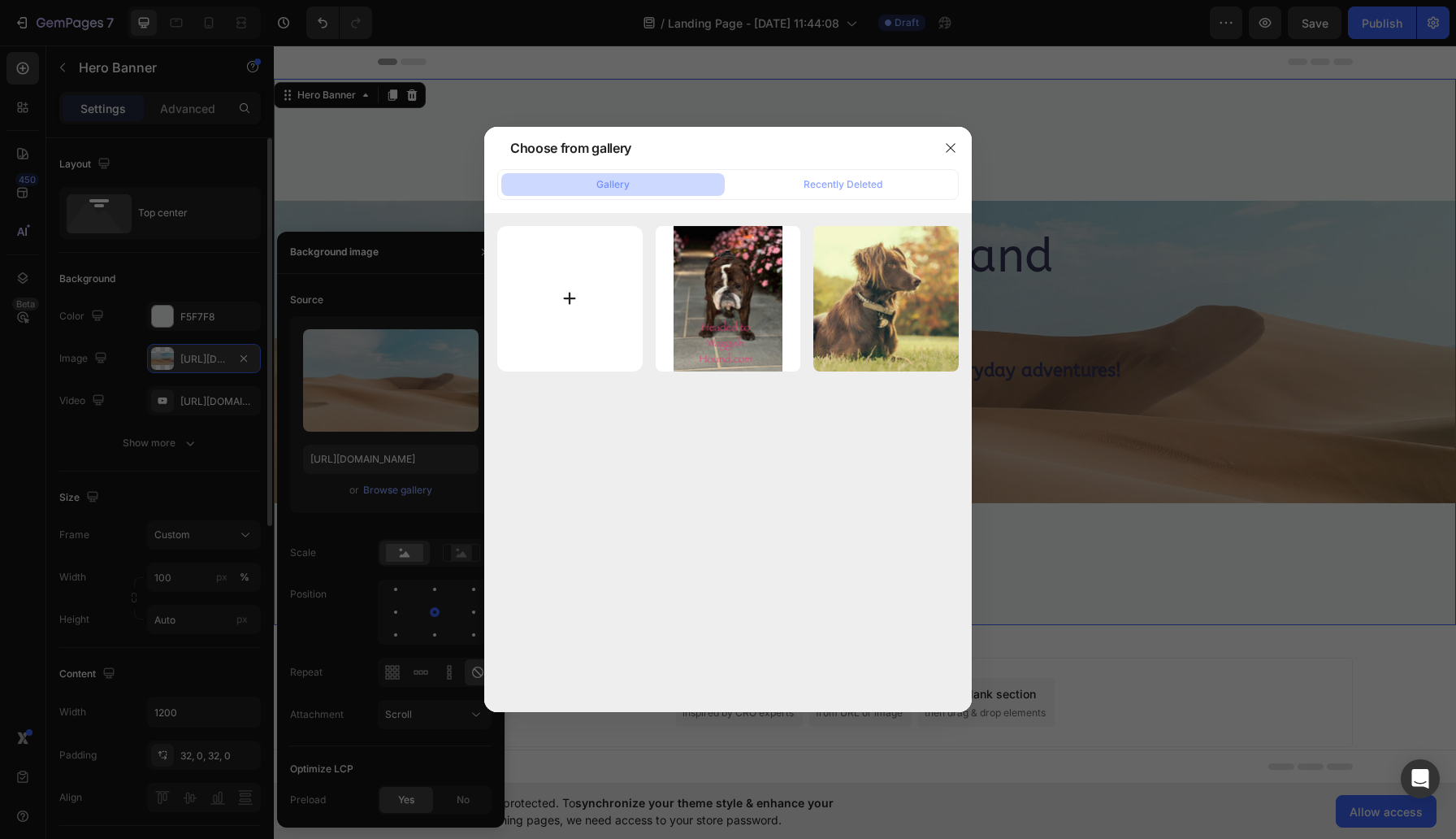
click at [573, 299] on input "file" at bounding box center [570, 299] width 146 height 146
type input "C:\fakepath\Your paragraph text (2).svg"
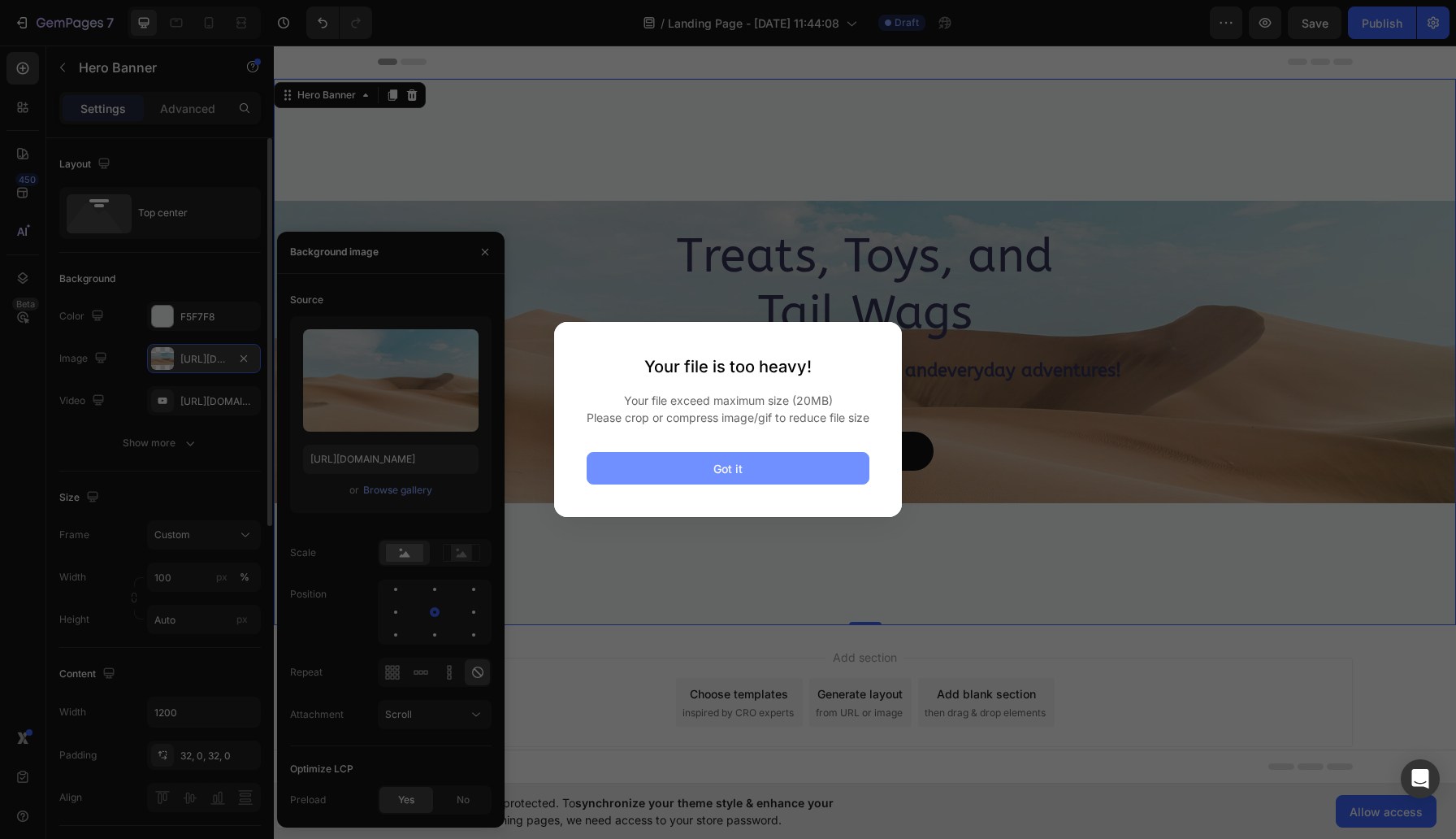
click at [714, 477] on div "Got it" at bounding box center [728, 468] width 30 height 17
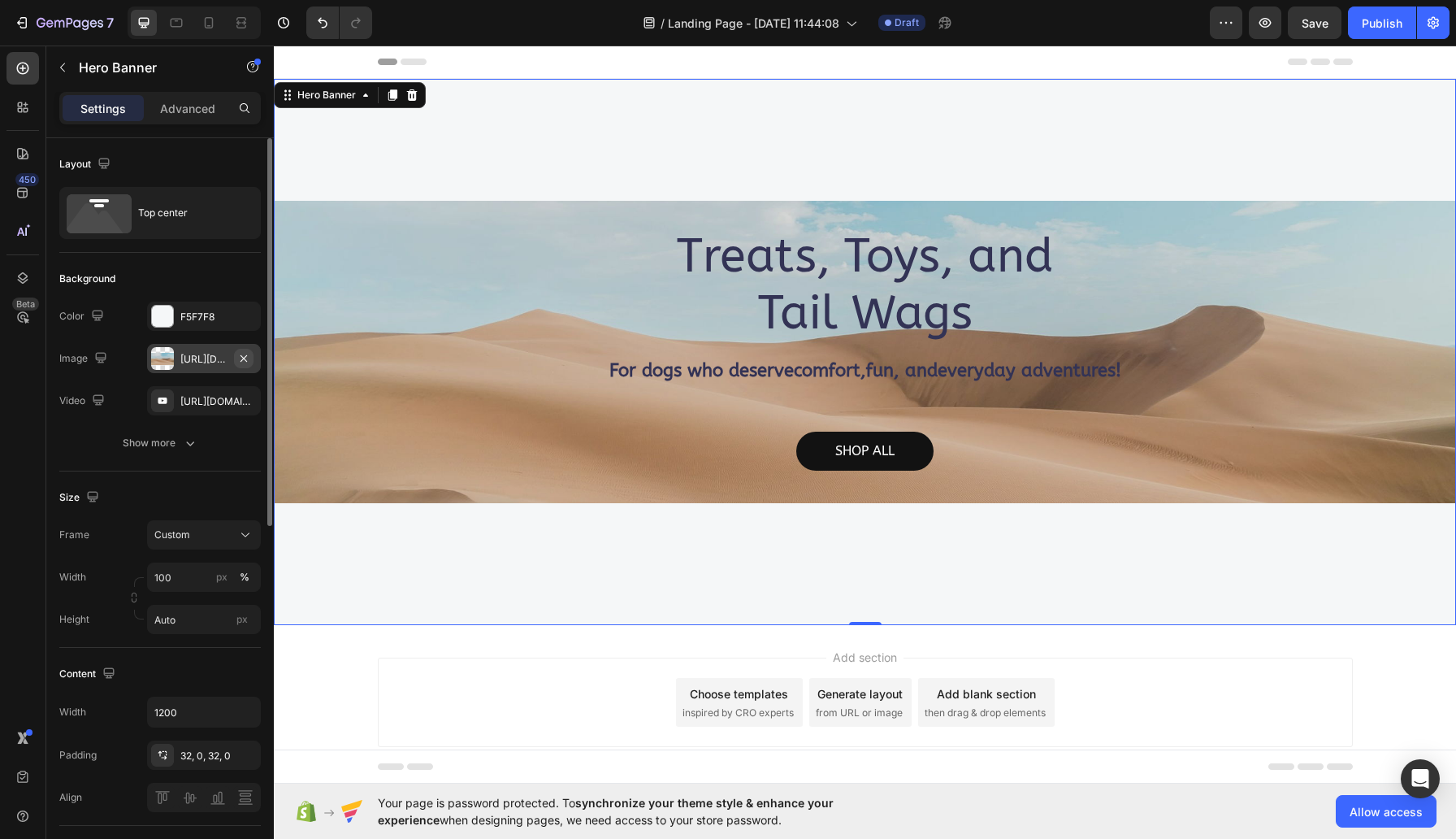
click at [247, 355] on icon "button" at bounding box center [244, 359] width 13 height 13
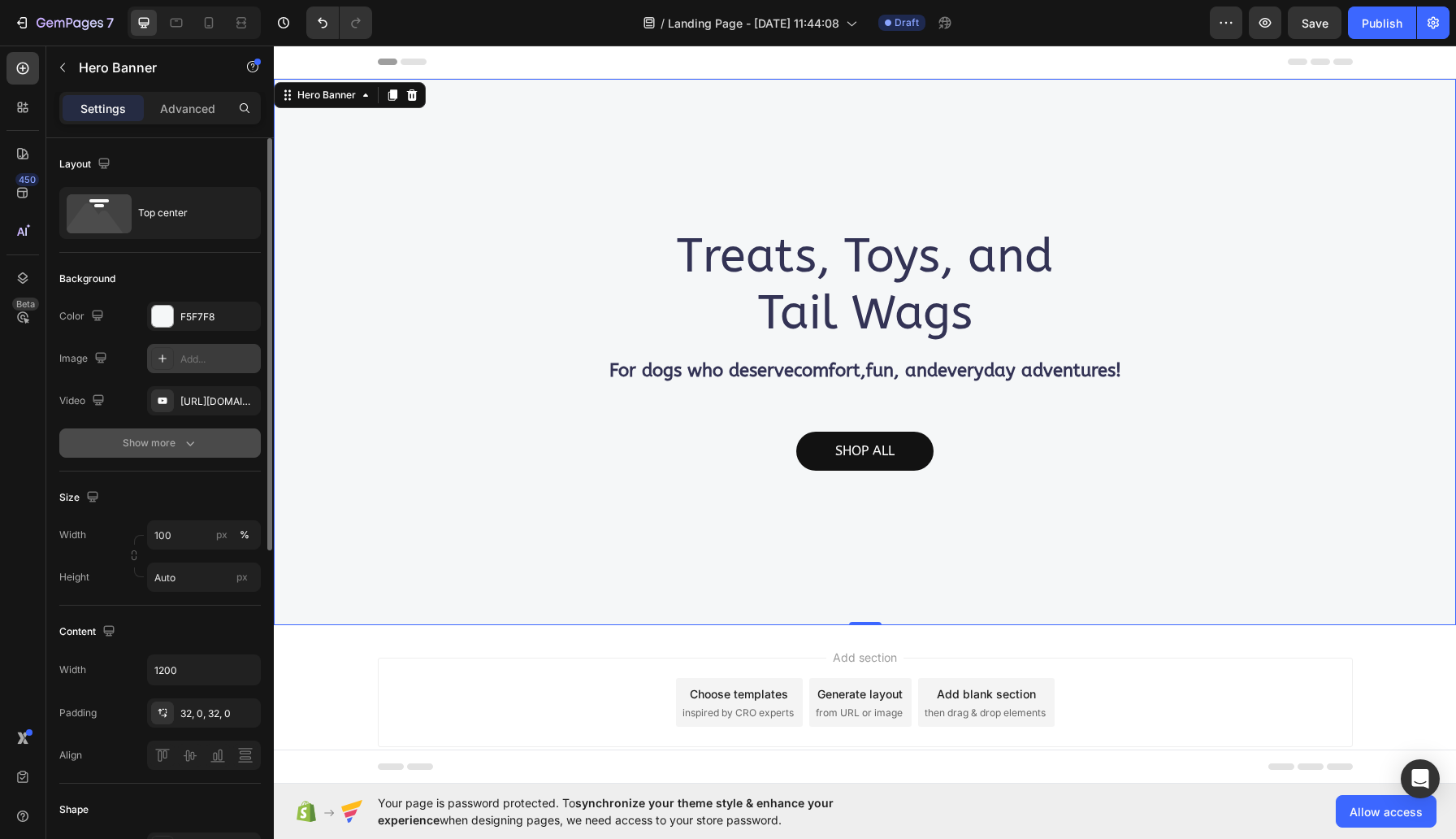
click at [175, 446] on div "Show more" at bounding box center [160, 443] width 76 height 16
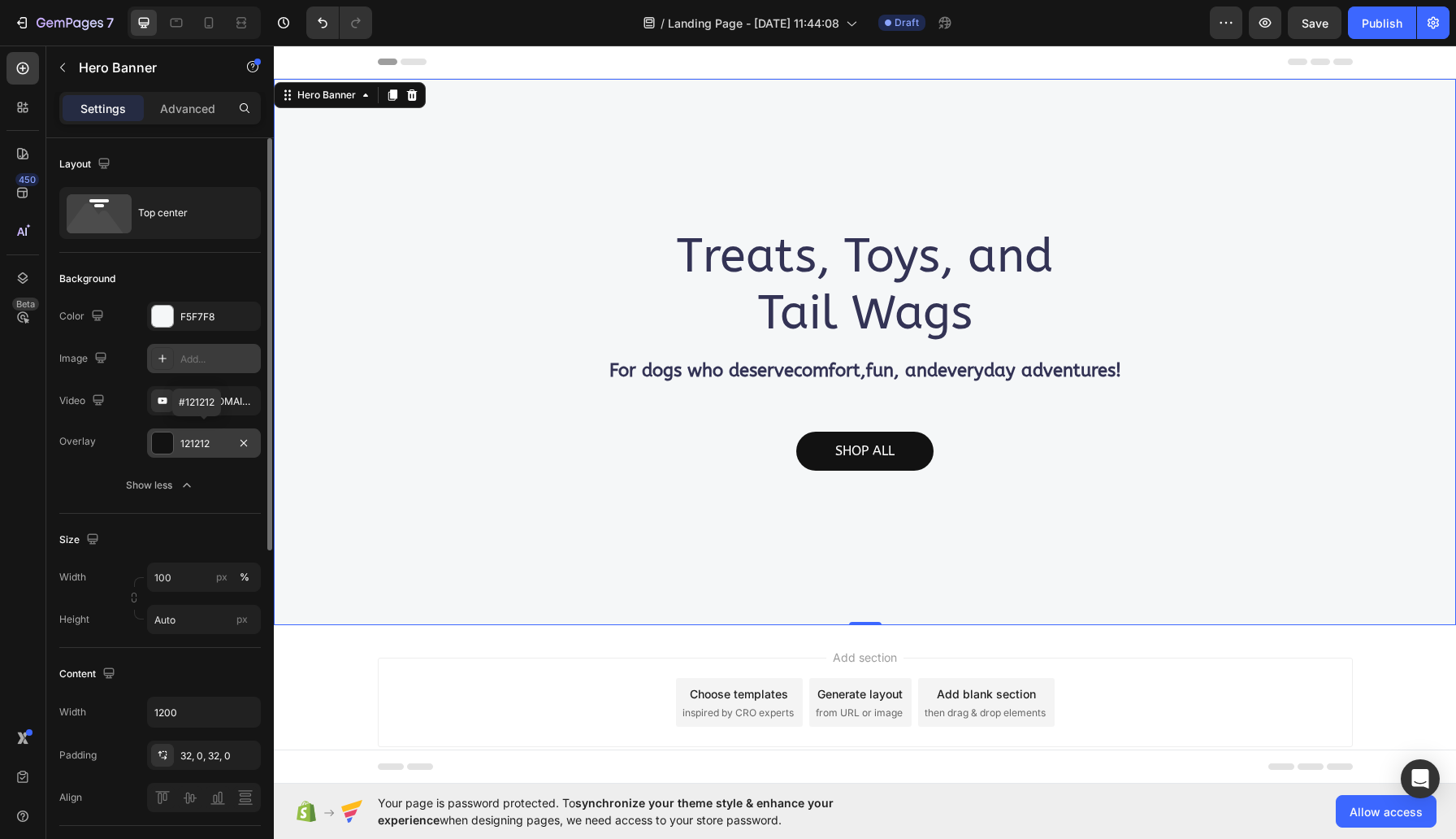
click at [175, 443] on div "121212" at bounding box center [204, 443] width 113 height 30
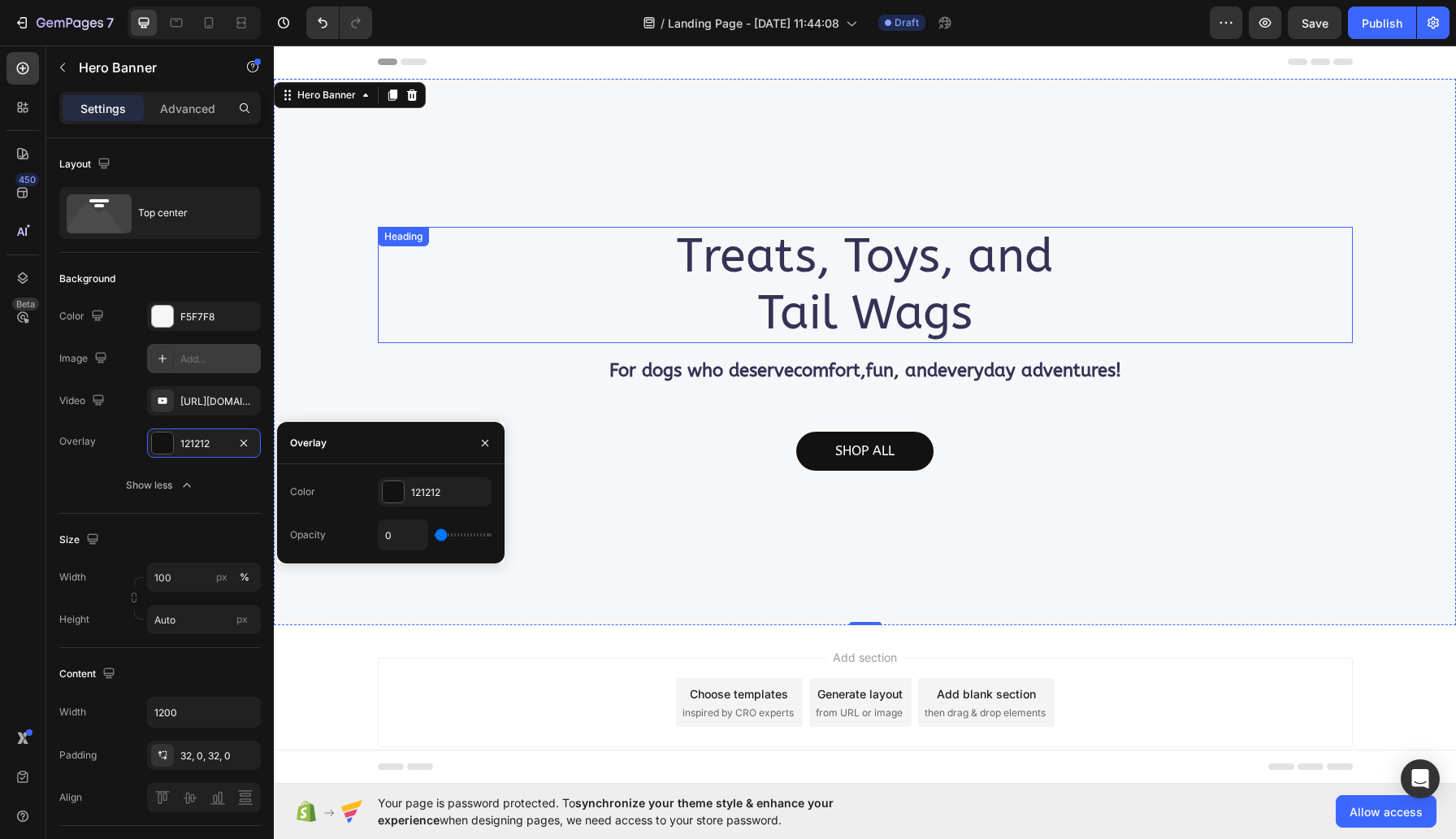
click at [483, 326] on h2 "Treats, Toys, and Tail Wags" at bounding box center [866, 285] width 975 height 116
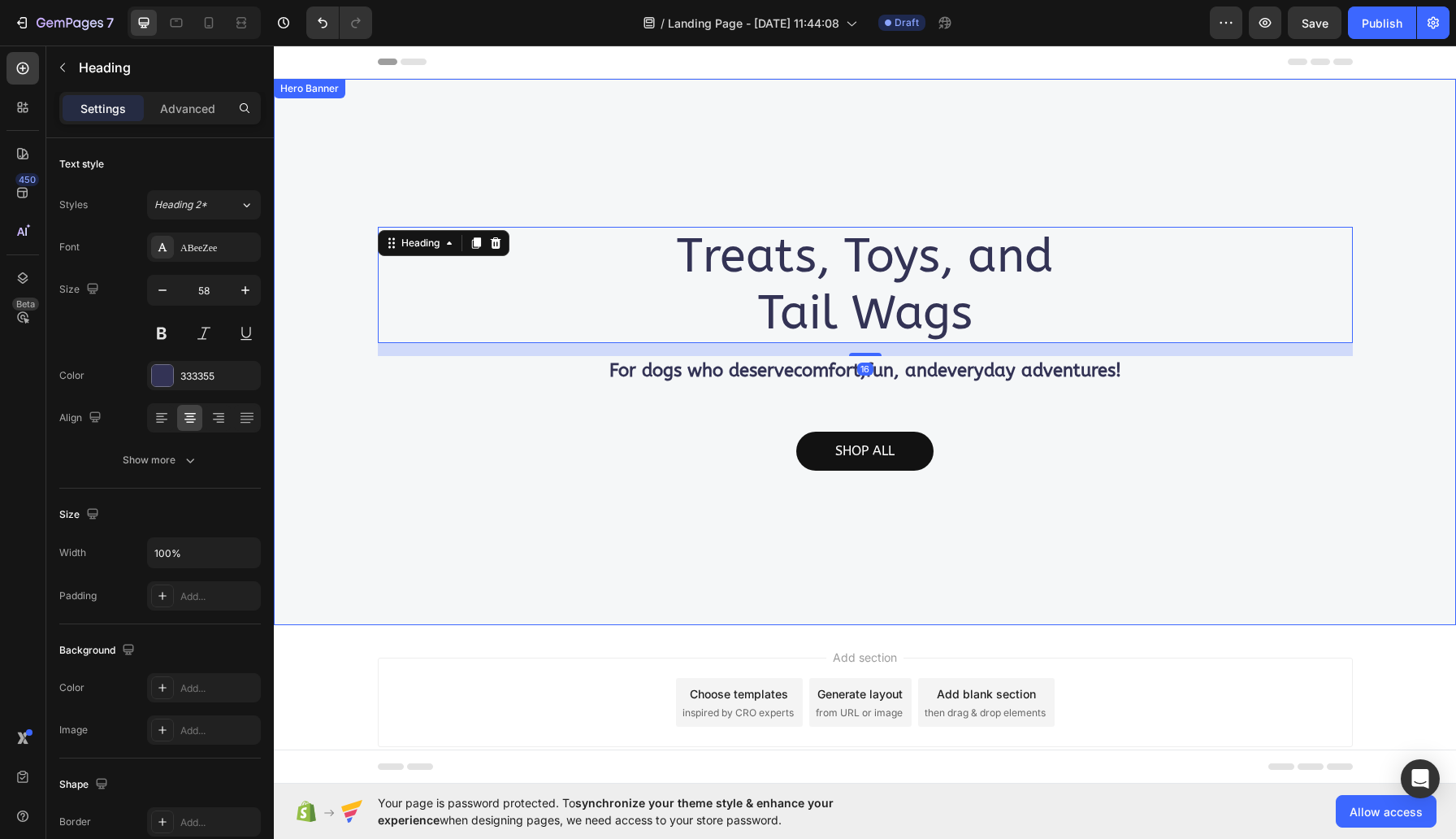
click at [538, 151] on div "Treats, Toys, and Tail Wags Heading 16 For dogs who deserve comfort , fun , and…" at bounding box center [865, 352] width 1182 height 546
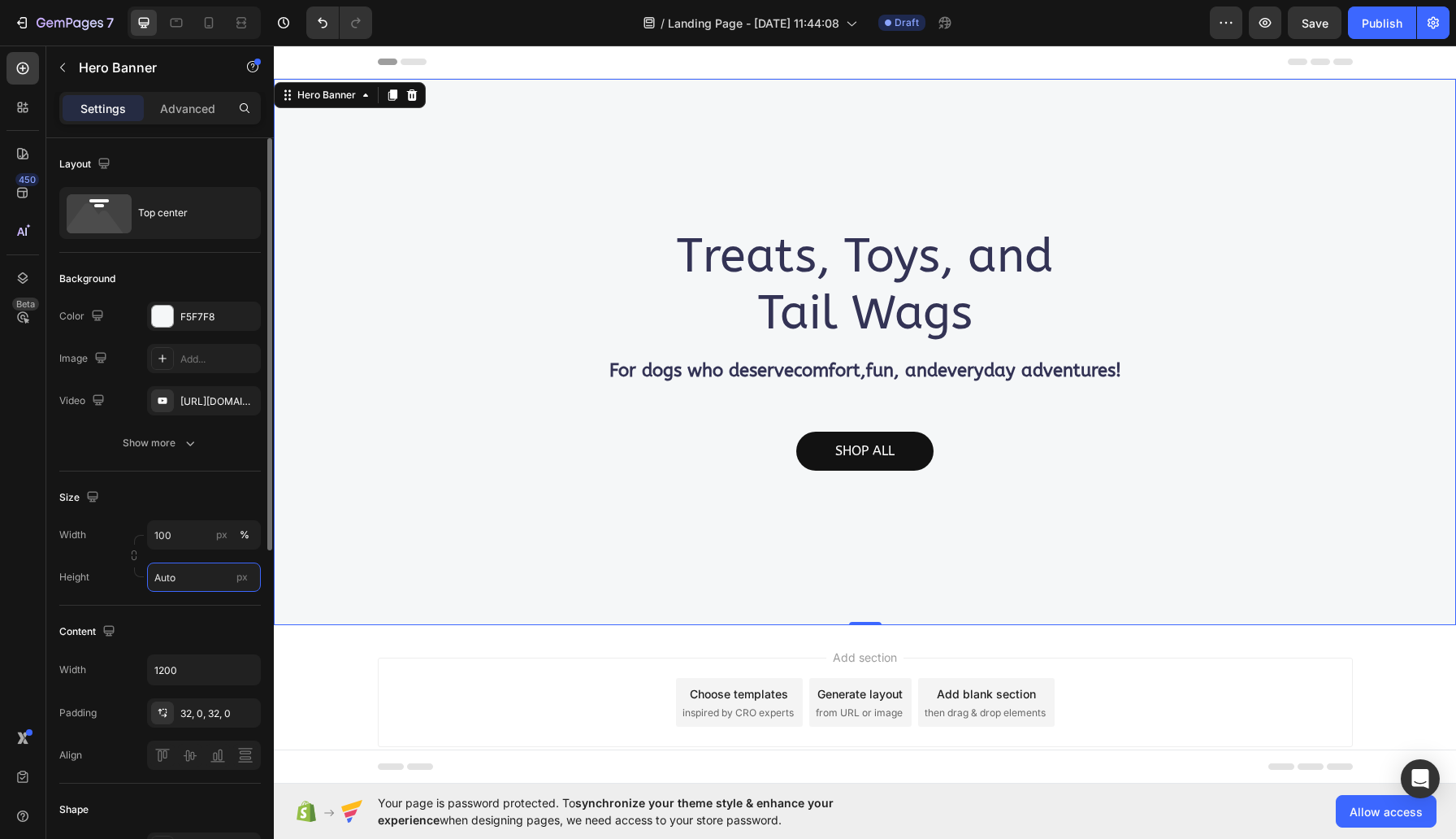
click at [195, 568] on input "Auto" at bounding box center [204, 577] width 113 height 30
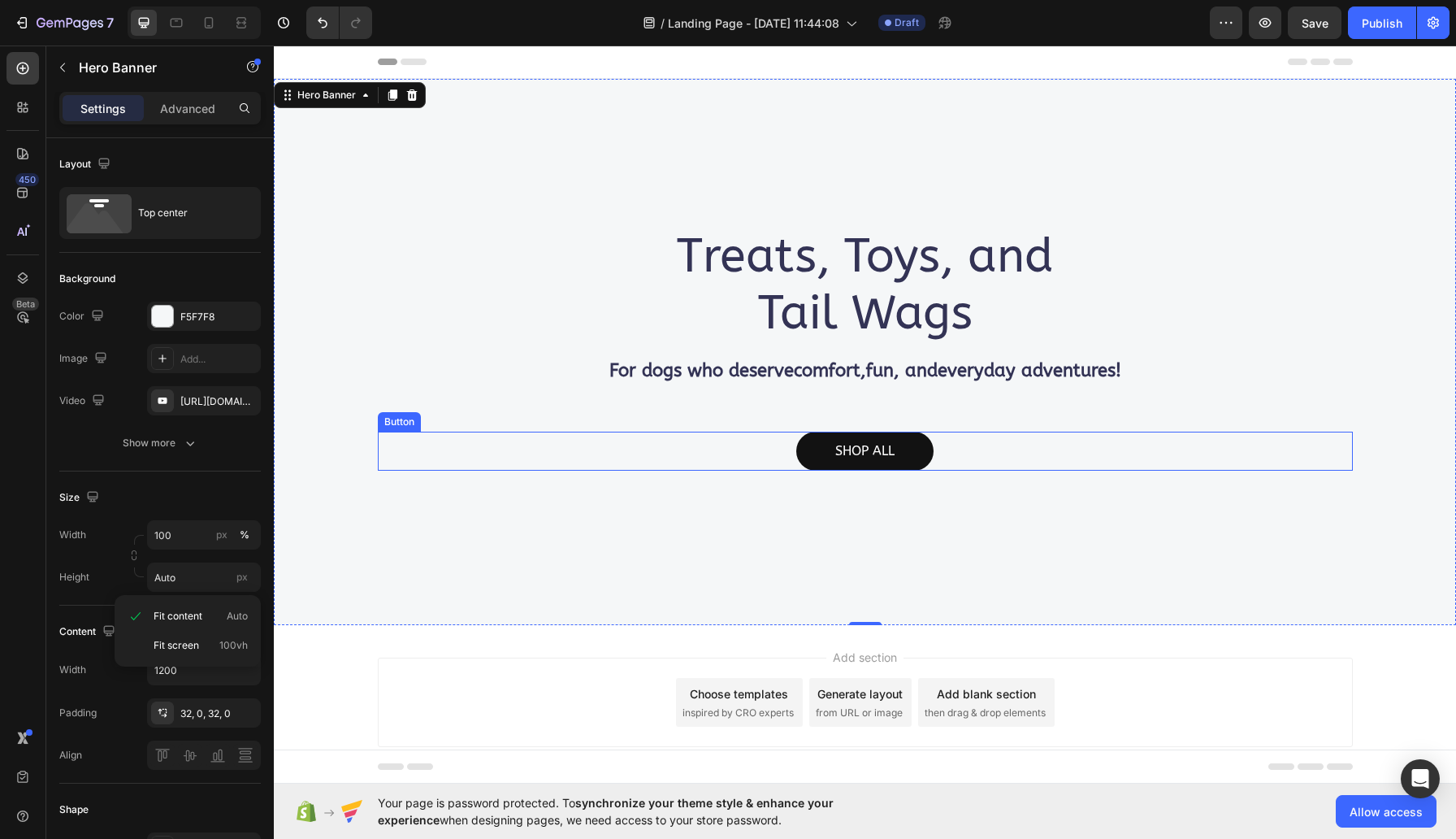
click at [446, 447] on div "SHOP ALL Button" at bounding box center [866, 451] width 975 height 39
